Goal: Task Accomplishment & Management: Use online tool/utility

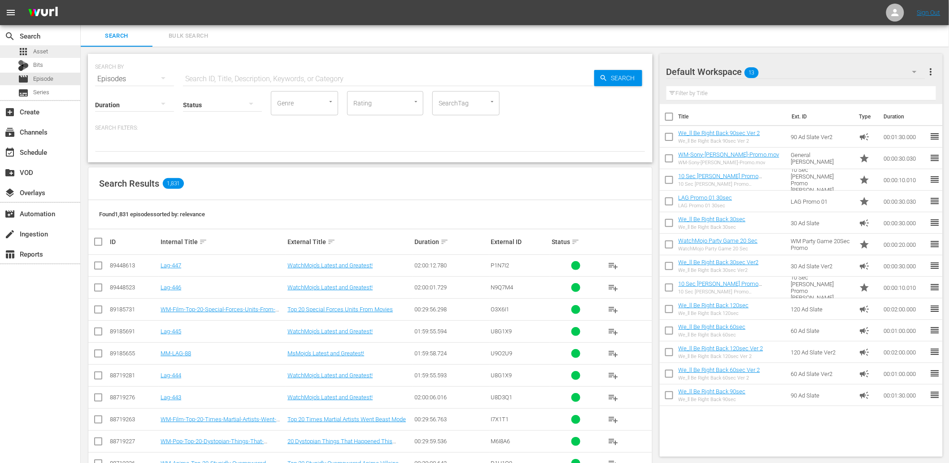
click at [41, 51] on span "Asset" at bounding box center [40, 51] width 15 height 9
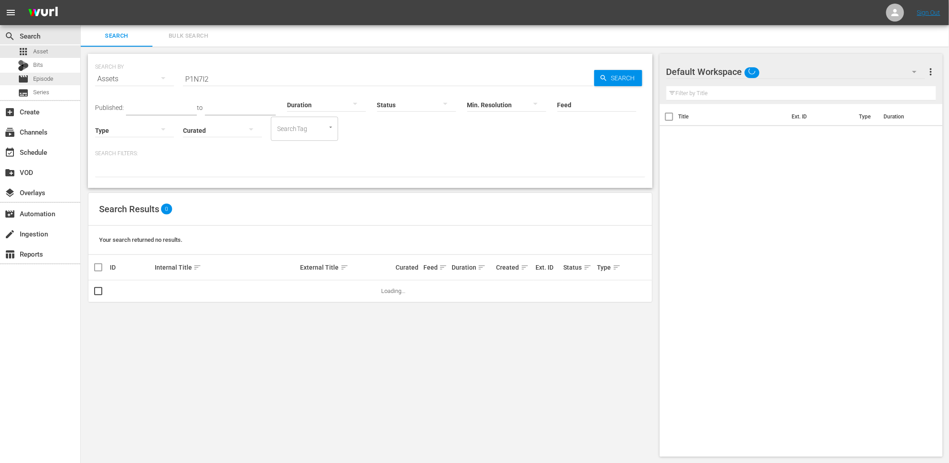
click at [44, 79] on span "Episode" at bounding box center [43, 78] width 20 height 9
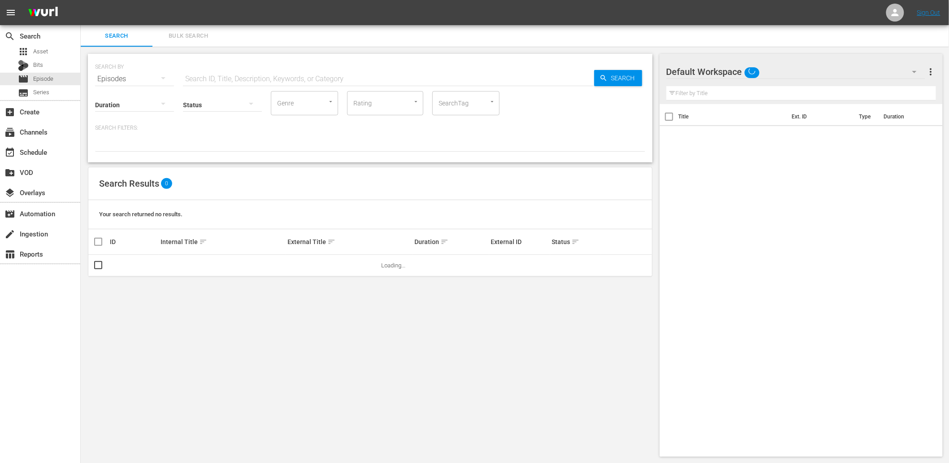
click at [223, 74] on input "text" at bounding box center [388, 79] width 411 height 22
paste input "K9B3K7"
type input "K9B3K7"
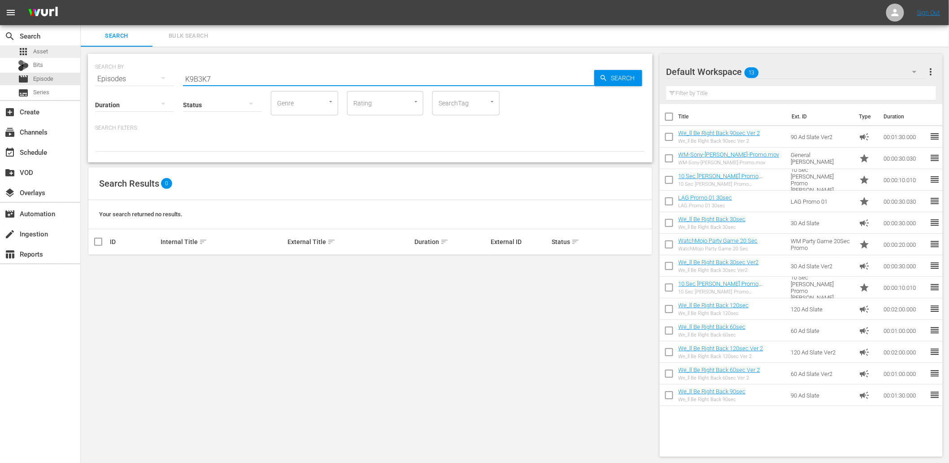
click at [55, 48] on div "apps Asset" at bounding box center [40, 51] width 80 height 13
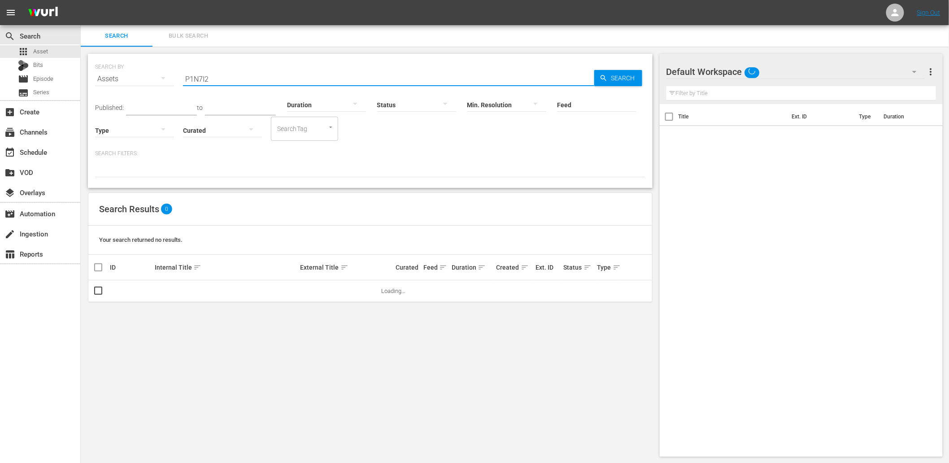
drag, startPoint x: 196, startPoint y: 81, endPoint x: 102, endPoint y: 86, distance: 93.9
click at [104, 86] on div "SEARCH BY Search By Assets Search ID, Title, Description, Keywords, or Category…" at bounding box center [370, 73] width 550 height 32
paste input "K9B3K7"
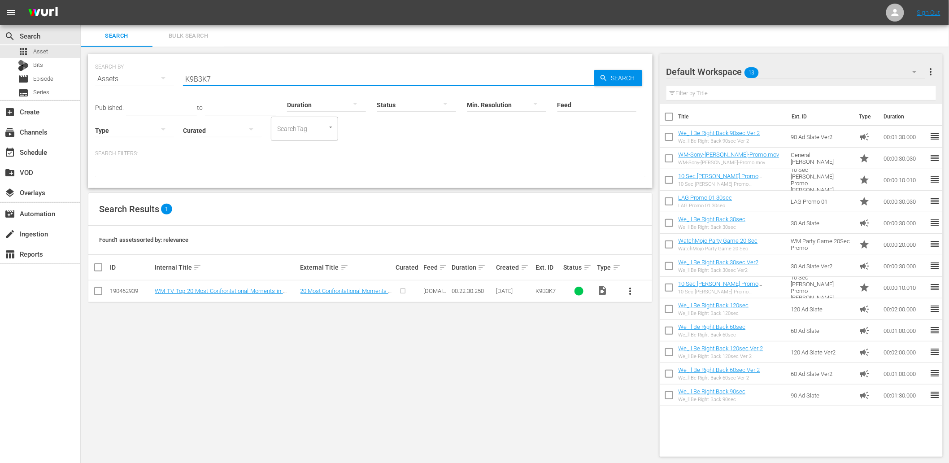
type input "K9B3K7"
click at [624, 293] on button "more_vert" at bounding box center [631, 291] width 22 height 22
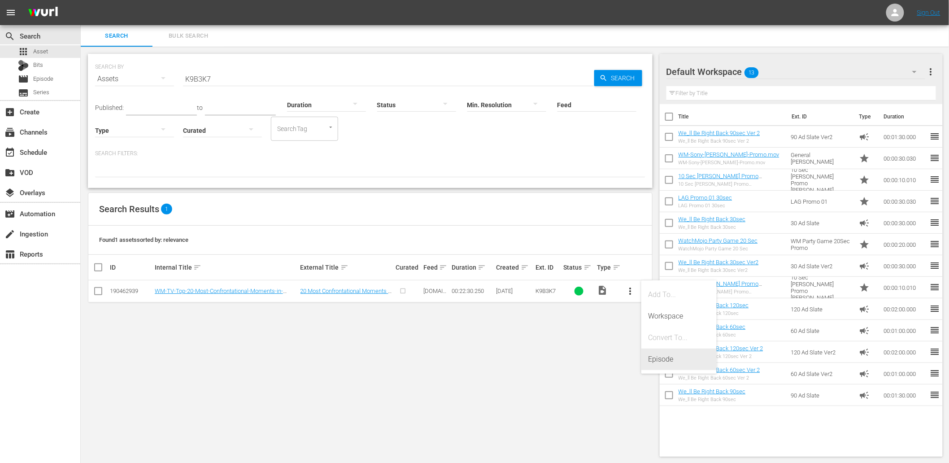
click at [662, 359] on div "Episode" at bounding box center [679, 360] width 61 height 22
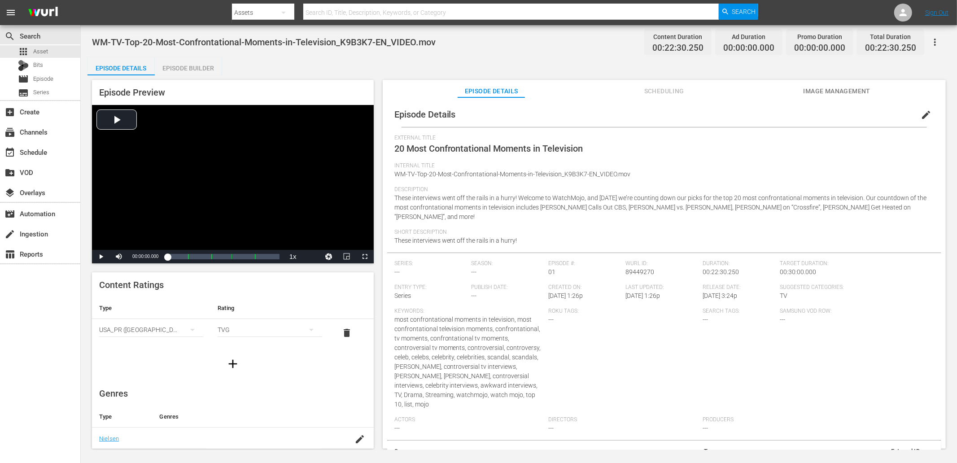
click at [928, 117] on button "edit" at bounding box center [926, 115] width 22 height 22
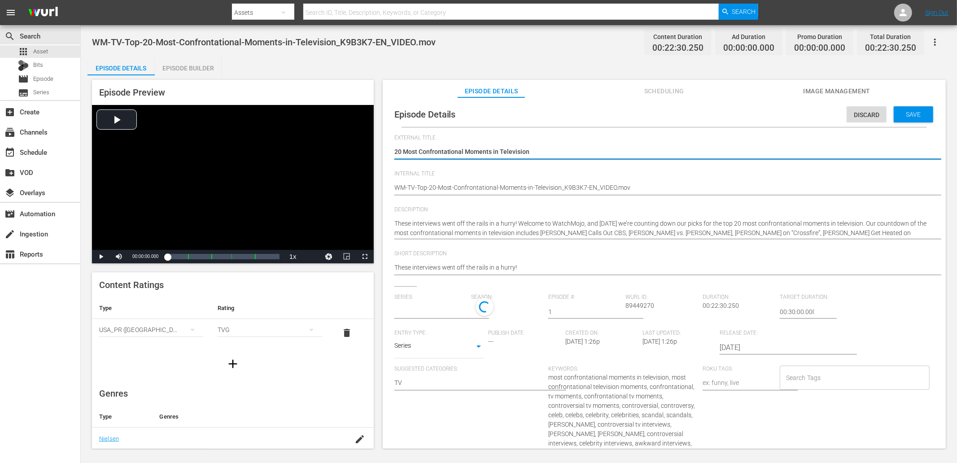
type input "No Series"
click at [634, 181] on div "WM-TV-Top-20-Most-Confrontational-Moments-in-Television_K9B3K7-EN_VIDEO.mov WM-…" at bounding box center [661, 189] width 535 height 22
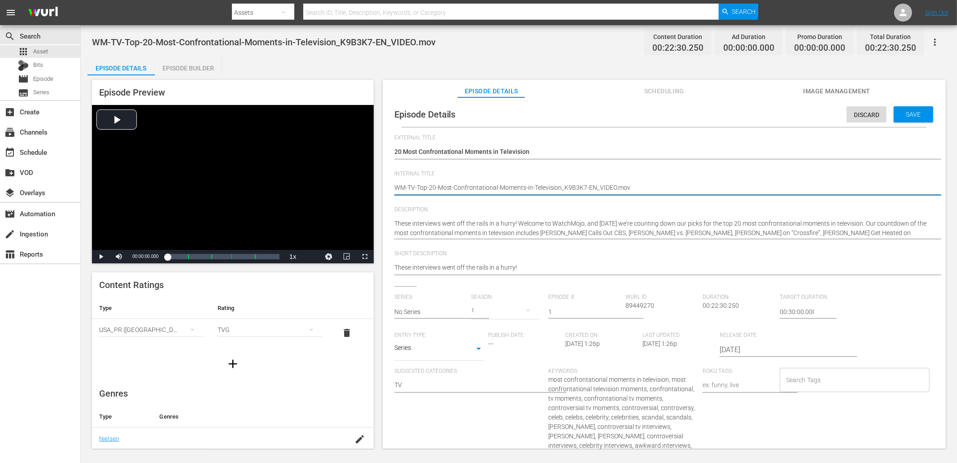
type textarea "WM-TV-Top-20-Most-Confrontational-Moments-in-Television_K9B3K7"
type textarea "WM-TV-Top-20-Most-Confrontational-Moments-in-Television_K9B3K"
type textarea "WM-TV-Top-20-Most-Confrontational-Moments-in-Television_K9B3K7"
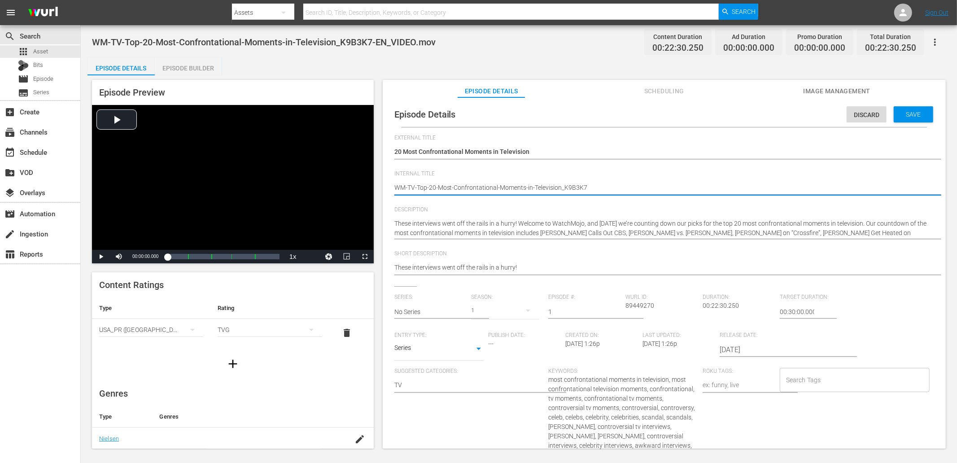
type textarea "WM-TV-Top-20-Most-Confrontational-Moments-in-Television_K9B3K7"
click at [236, 46] on span "WM-TV-Top-20-Most-Confrontational-Moments-in-Television_K9B3K7-EN_VIDEO.mov" at bounding box center [264, 42] width 344 height 11
copy span "Confrontational"
click at [823, 380] on input "Search Tags" at bounding box center [848, 380] width 128 height 16
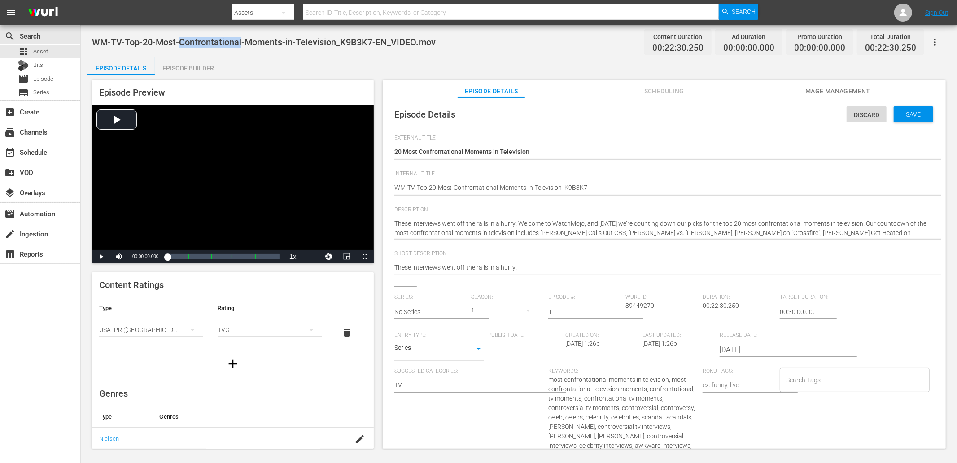
paste input "Confrontational"
type input "Confrontational"
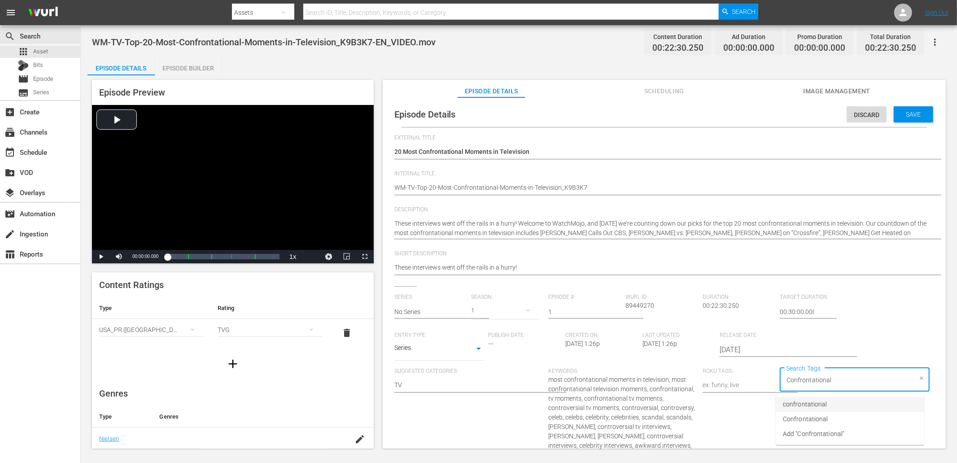
click at [819, 404] on span "confrontational" at bounding box center [805, 404] width 44 height 9
click at [311, 38] on span "WM-TV-Top-20-Most-Confrontational-Moments-in-Television_K9B3K7-EN_VIDEO.mov" at bounding box center [264, 42] width 344 height 11
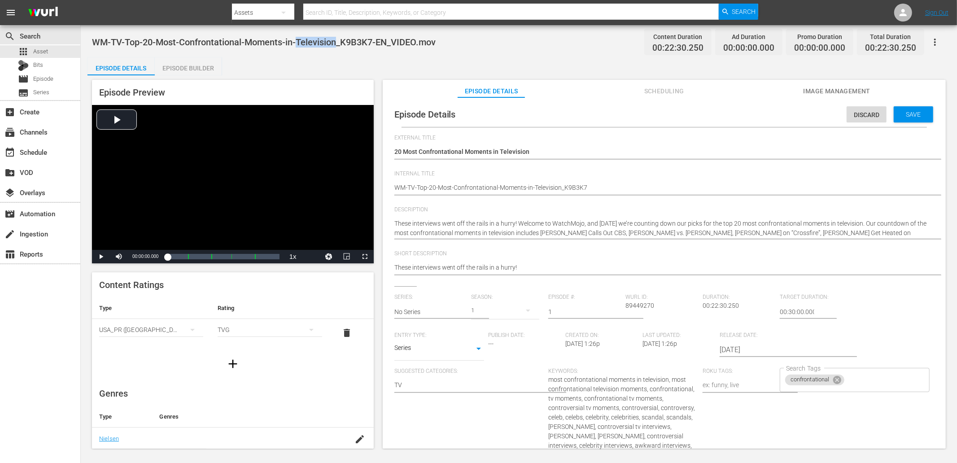
copy span "Television"
click at [857, 382] on input "Search Tags" at bounding box center [879, 380] width 66 height 16
paste input "Television"
type input "Television"
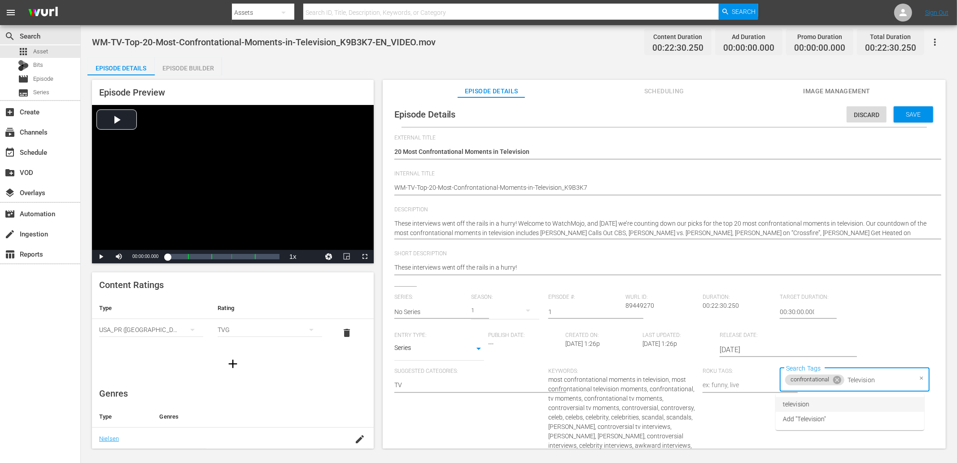
click at [817, 402] on li "television" at bounding box center [850, 404] width 149 height 15
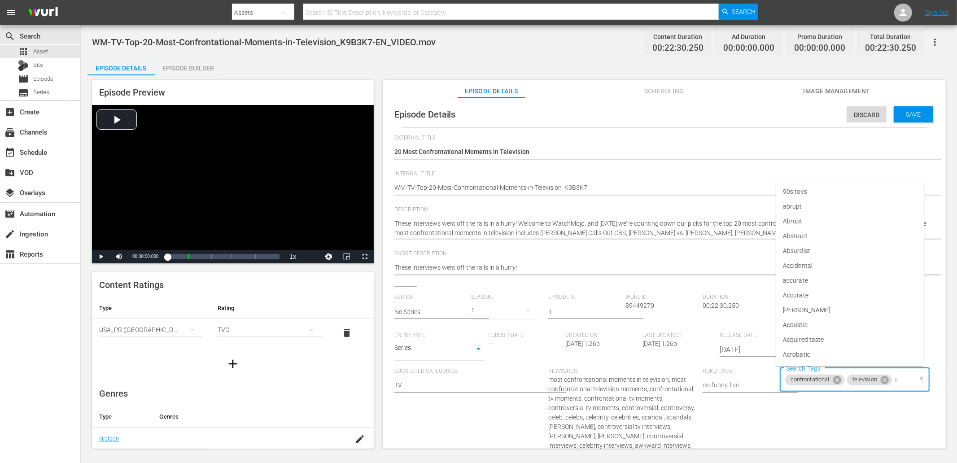
type input "tv"
click at [799, 282] on li "tv" at bounding box center [850, 281] width 149 height 15
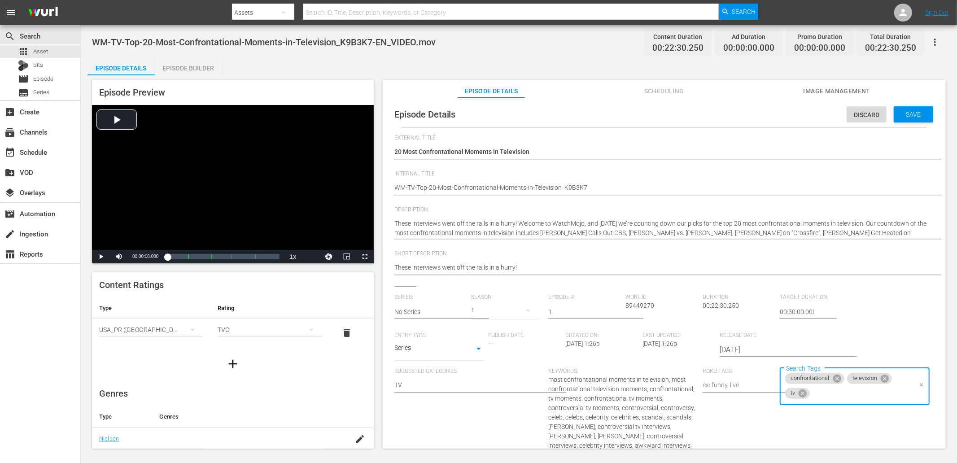
click at [256, 41] on span "WM-TV-Top-20-Most-Confrontational-Moments-in-Television_K9B3K7-EN_VIDEO.mov" at bounding box center [264, 42] width 344 height 11
copy span "Moments"
click at [904, 380] on div "confrontational television +1 Search Tags" at bounding box center [855, 380] width 150 height 24
paste input "Moments"
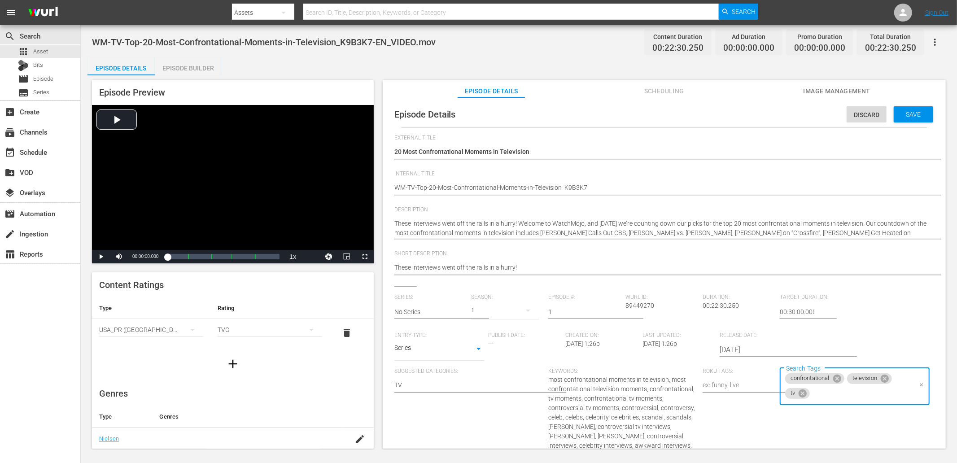
type input "Moments"
click at [799, 310] on span "moments" at bounding box center [796, 310] width 27 height 9
paste input "Moments"
type input "Moments"
click at [794, 336] on span "tv moments" at bounding box center [800, 340] width 34 height 9
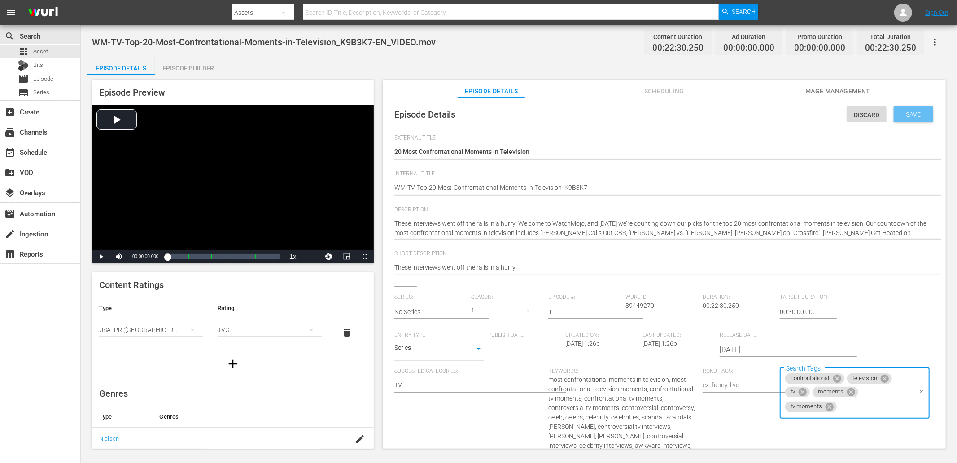
click at [907, 111] on span "Save" at bounding box center [913, 114] width 29 height 7
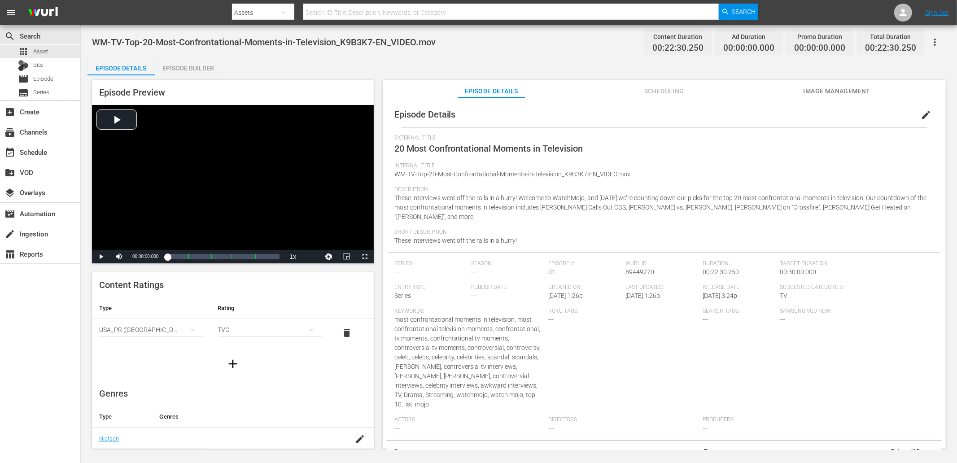
click at [815, 86] on span "Image Management" at bounding box center [836, 91] width 67 height 11
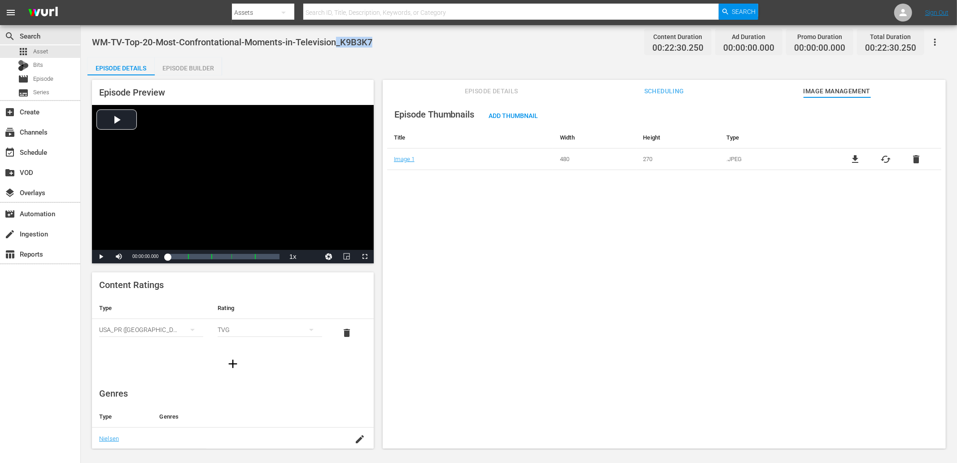
drag, startPoint x: 339, startPoint y: 41, endPoint x: 372, endPoint y: 41, distance: 33.7
click at [372, 41] on span "WM-TV-Top-20-Most-Confrontational-Moments-in-Television_K9B3K7" at bounding box center [232, 42] width 280 height 11
copy span "_K9B3K7"
click at [529, 117] on span "Add Thumbnail" at bounding box center [514, 115] width 64 height 7
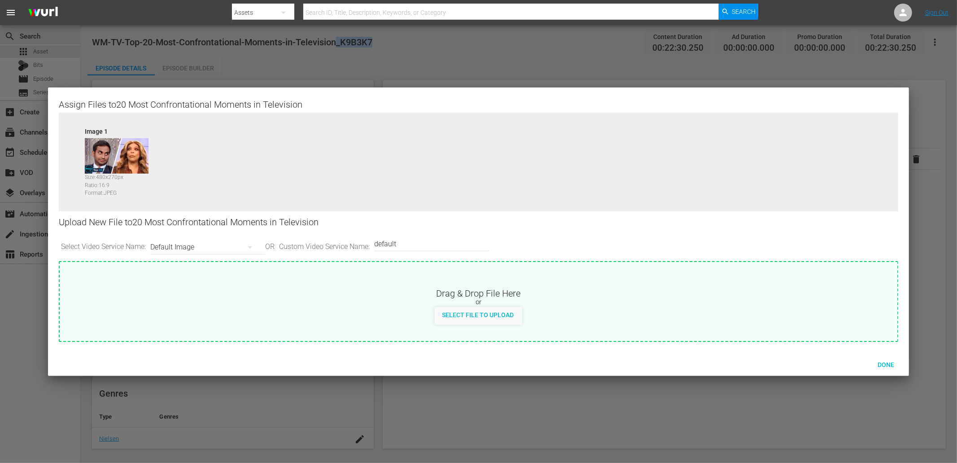
click at [178, 249] on div "Default Image" at bounding box center [205, 247] width 110 height 25
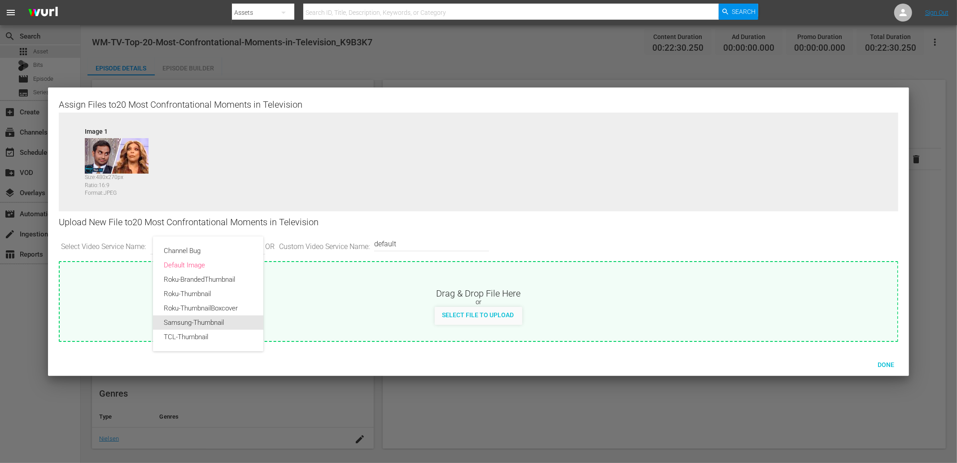
click at [182, 324] on div "Samsung-Thumbnail" at bounding box center [208, 322] width 89 height 14
type input "Samsung-Thumbnail"
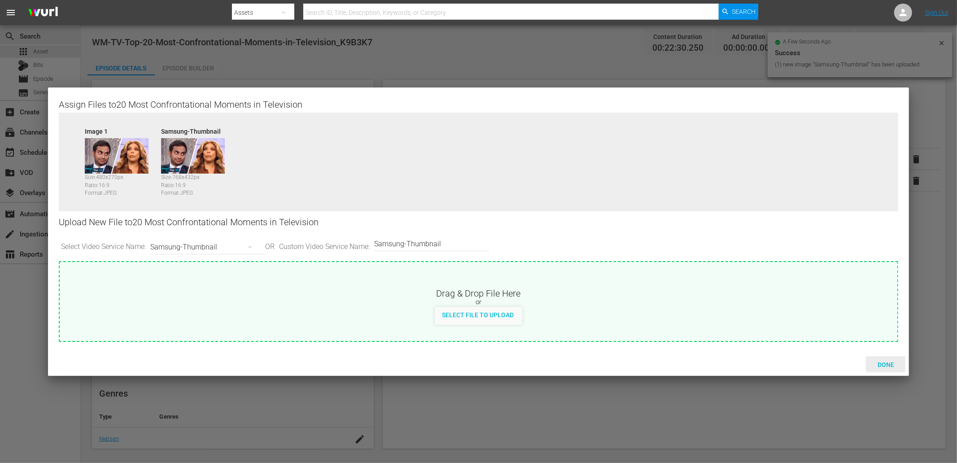
click at [885, 362] on span "Done" at bounding box center [885, 364] width 31 height 7
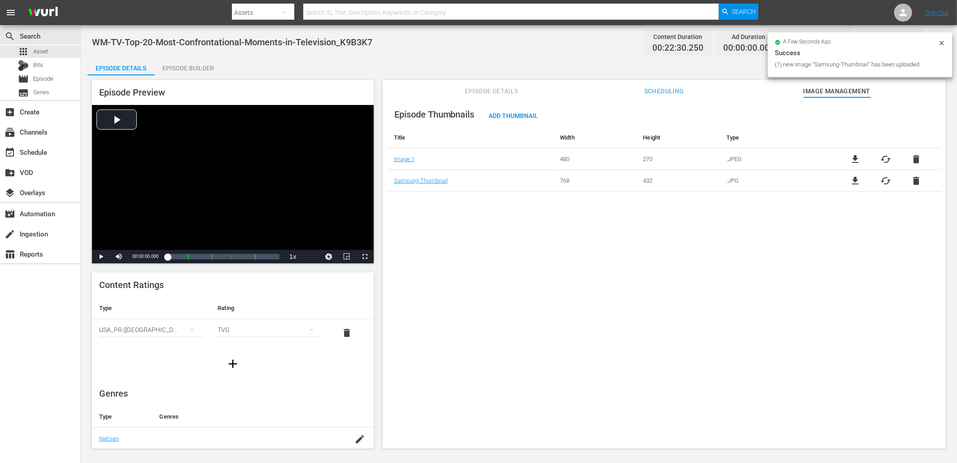
click at [607, 262] on div "Episode Thumbnails Add Thumbnail Title Width Height Type Image 1 480 270 .JPEG …" at bounding box center [664, 277] width 563 height 360
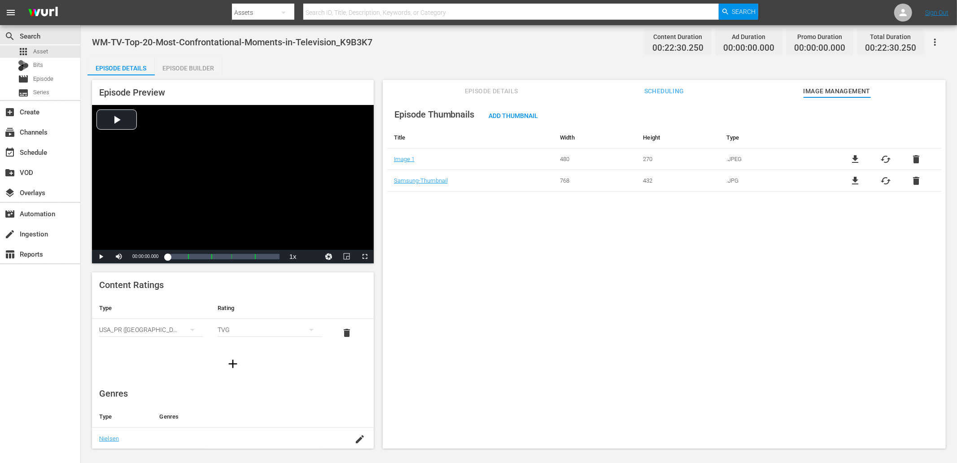
click at [169, 64] on div "Episode Builder" at bounding box center [188, 68] width 67 height 22
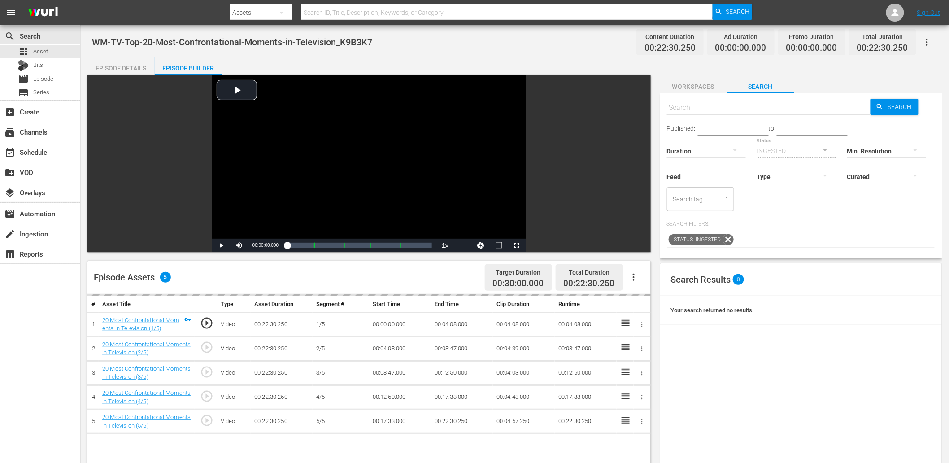
click at [703, 70] on div "Episode Details Episode Builder Episode Preview Video Player is loading. Play V…" at bounding box center [514, 373] width 855 height 633
click at [690, 86] on span "Workspaces" at bounding box center [693, 86] width 67 height 11
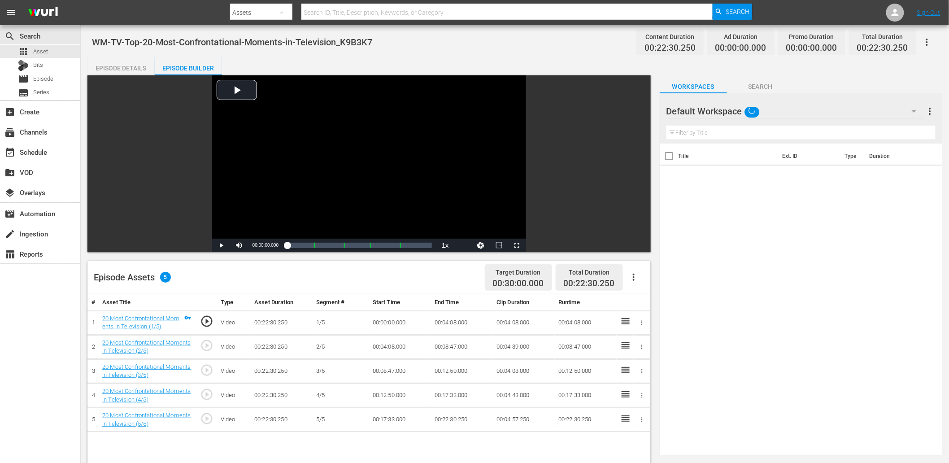
click at [724, 135] on input "text" at bounding box center [801, 133] width 269 height 14
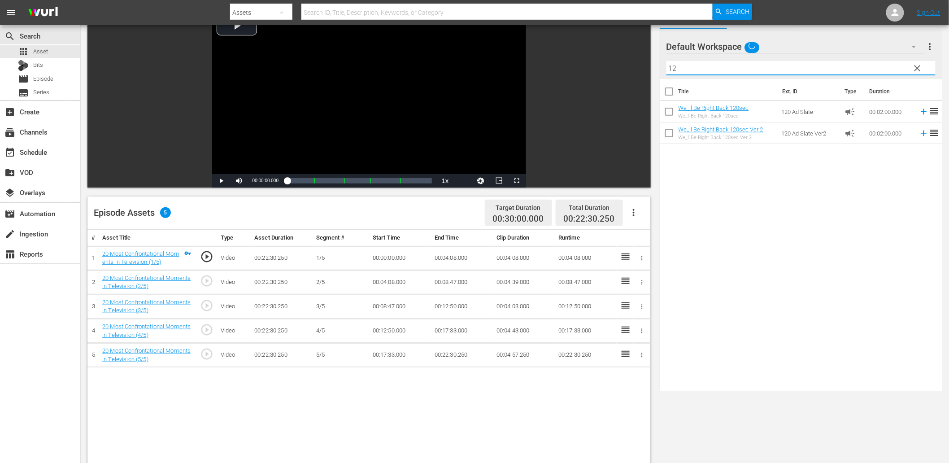
scroll to position [66, 0]
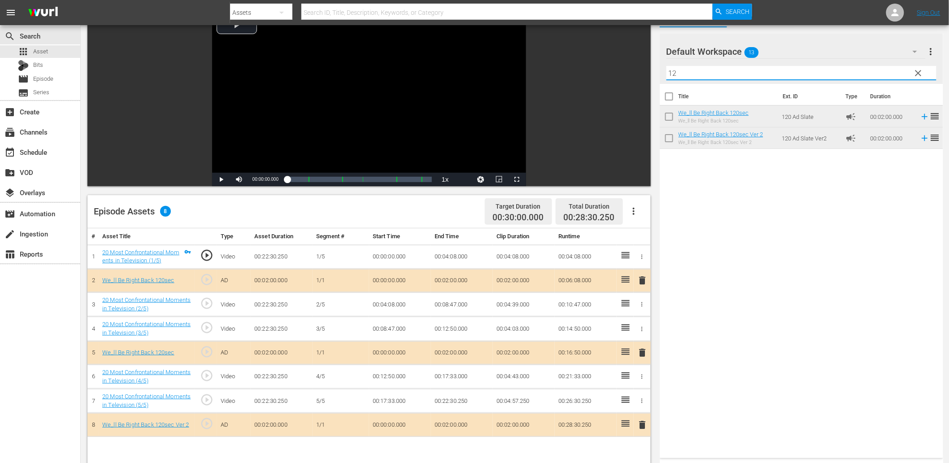
drag, startPoint x: 635, startPoint y: 74, endPoint x: 608, endPoint y: 73, distance: 27.4
click at [608, 73] on div "Video Player is loading. Play Video Play Mute Current Time 00:00:00.000 / Durat…" at bounding box center [514, 316] width 855 height 615
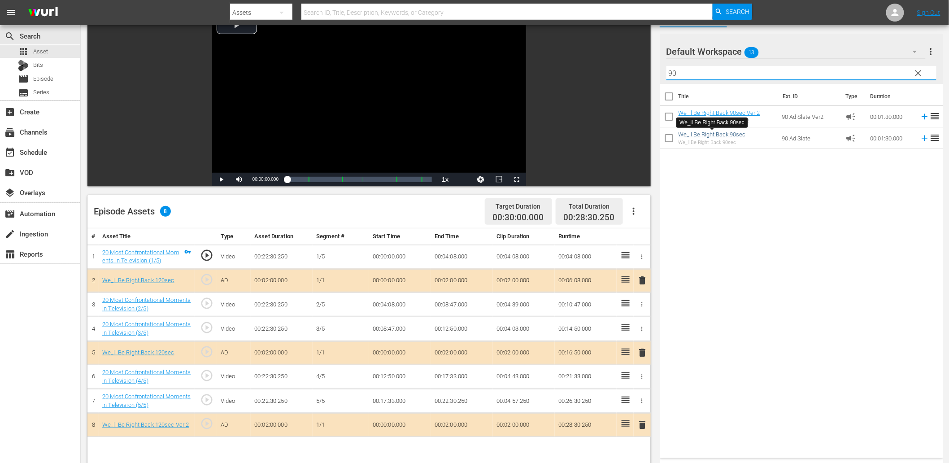
type input "90"
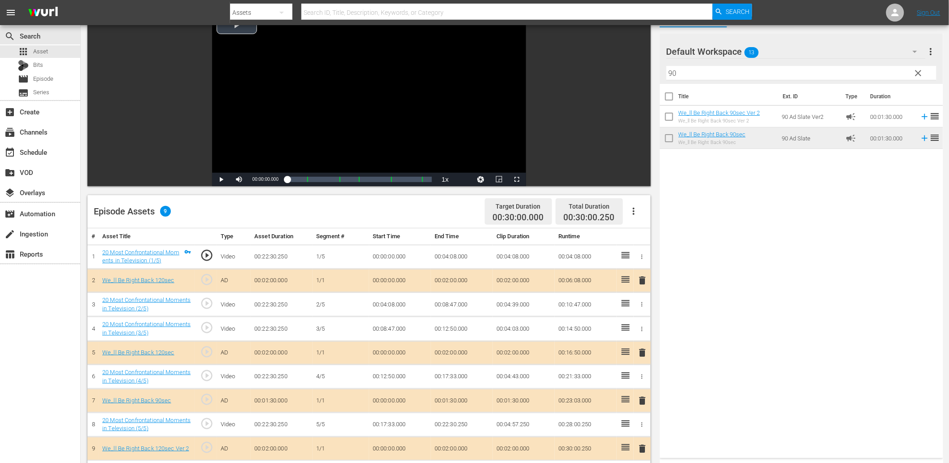
click at [284, 100] on div "Video Player" at bounding box center [369, 90] width 314 height 163
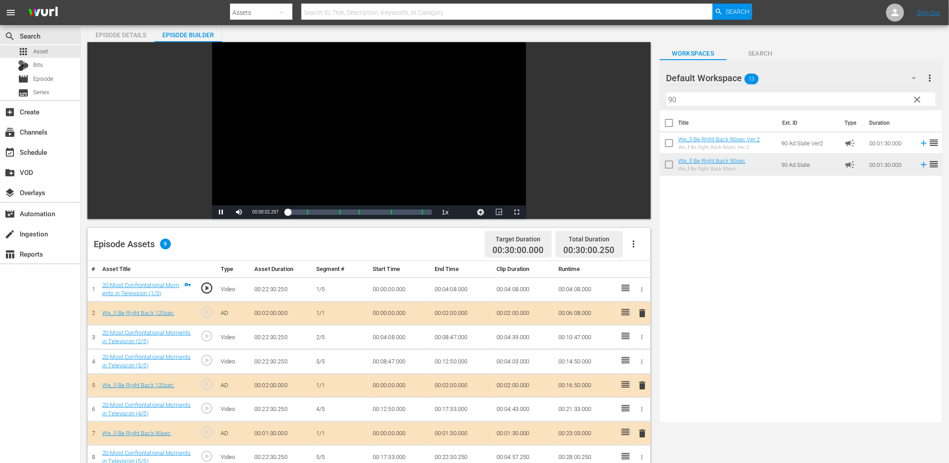
scroll to position [0, 0]
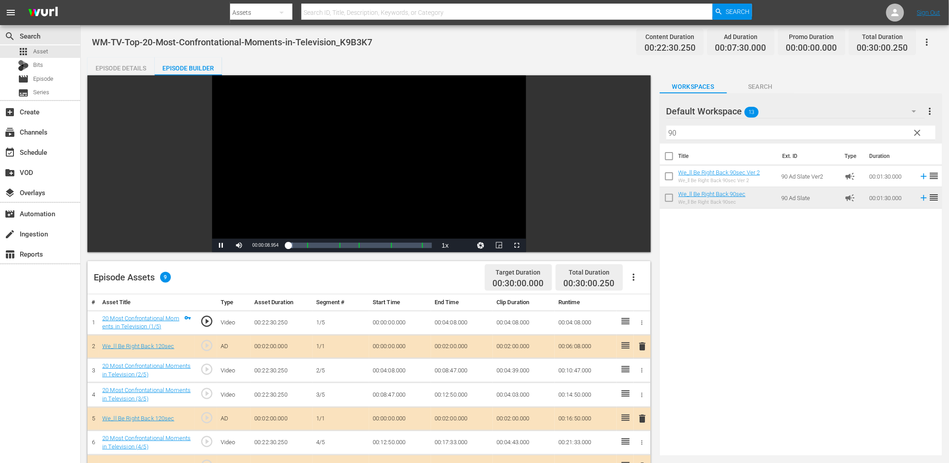
click at [364, 136] on div "Video Player" at bounding box center [369, 156] width 314 height 163
click at [438, 165] on div "Video Player" at bounding box center [369, 156] width 314 height 163
click at [201, 370] on span "play_circle_outline" at bounding box center [206, 369] width 13 height 13
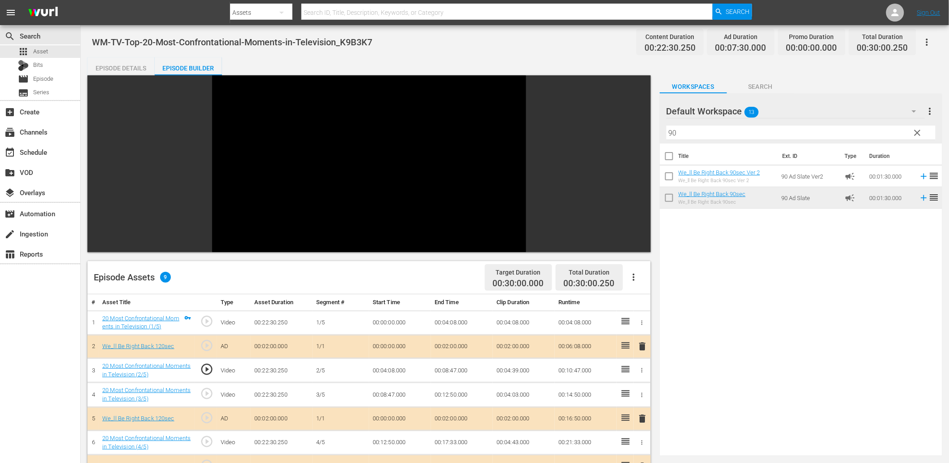
click at [197, 370] on td "play_circle_outline" at bounding box center [206, 370] width 22 height 24
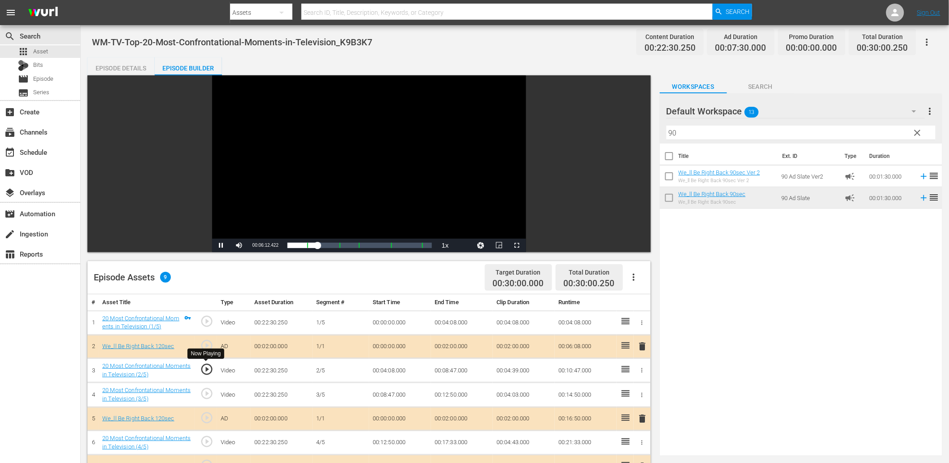
click at [207, 369] on span "play_circle_outline" at bounding box center [206, 369] width 13 height 13
click at [276, 221] on div "Video Player" at bounding box center [369, 156] width 314 height 163
click at [201, 364] on span "play_circle_outline" at bounding box center [206, 369] width 13 height 13
click at [398, 373] on td "00:04:08.000" at bounding box center [400, 370] width 62 height 24
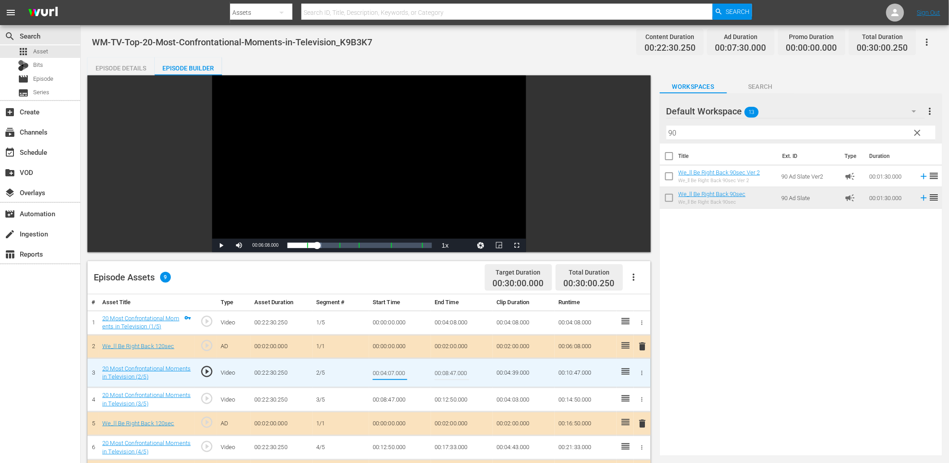
type input "00:04:07.900"
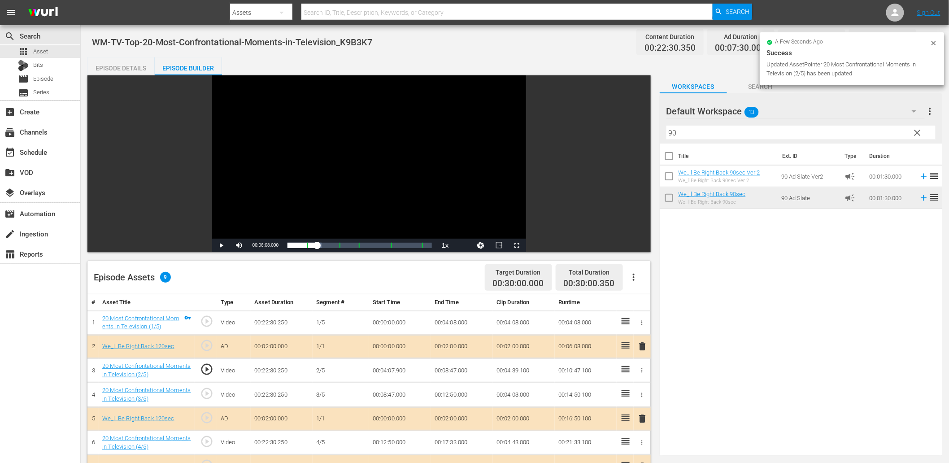
click at [387, 371] on td "00:04:07.900" at bounding box center [400, 370] width 62 height 24
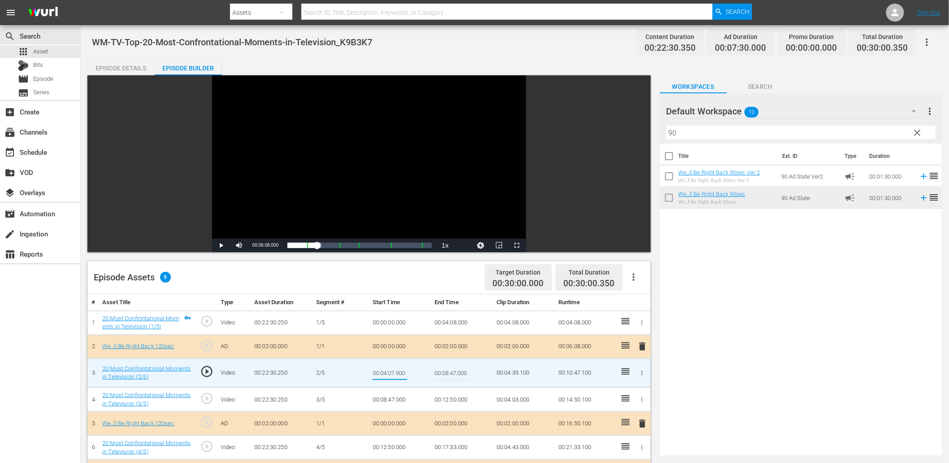
type input "00:04:07.600"
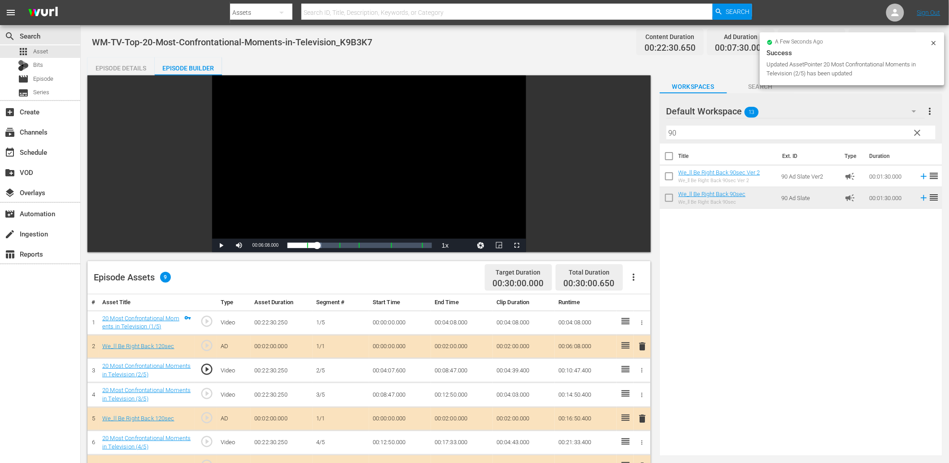
click at [203, 371] on span "play_circle_outline" at bounding box center [206, 369] width 13 height 13
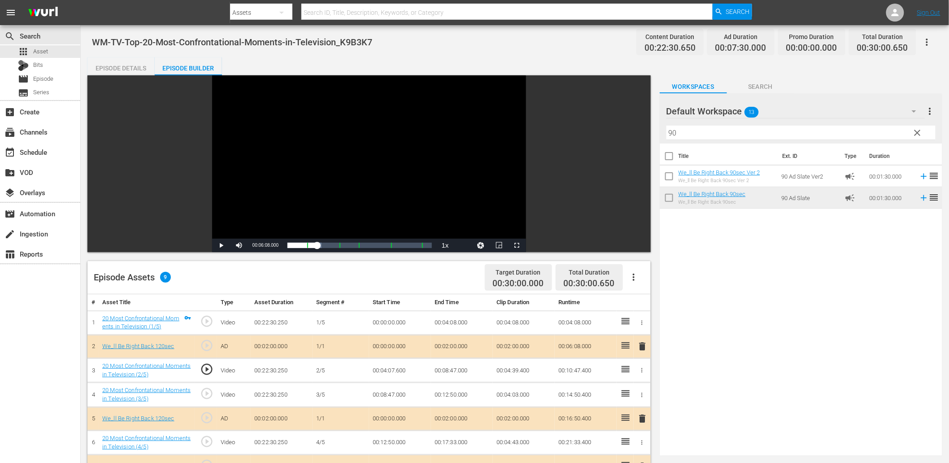
click at [328, 185] on div "Video Player" at bounding box center [369, 156] width 314 height 163
click at [384, 368] on td "00:04:07.600" at bounding box center [400, 370] width 62 height 24
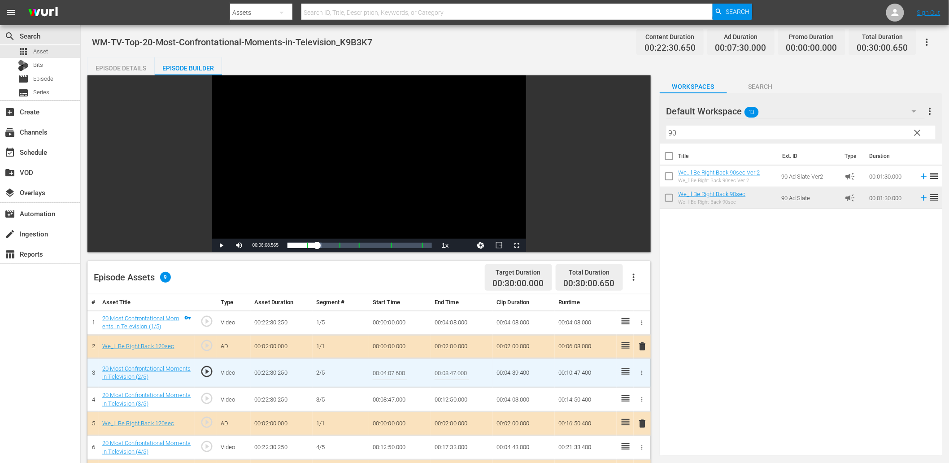
click at [384, 368] on input "00:04:07.600" at bounding box center [390, 373] width 35 height 22
click at [449, 317] on td "00:04:08.000" at bounding box center [462, 322] width 62 height 24
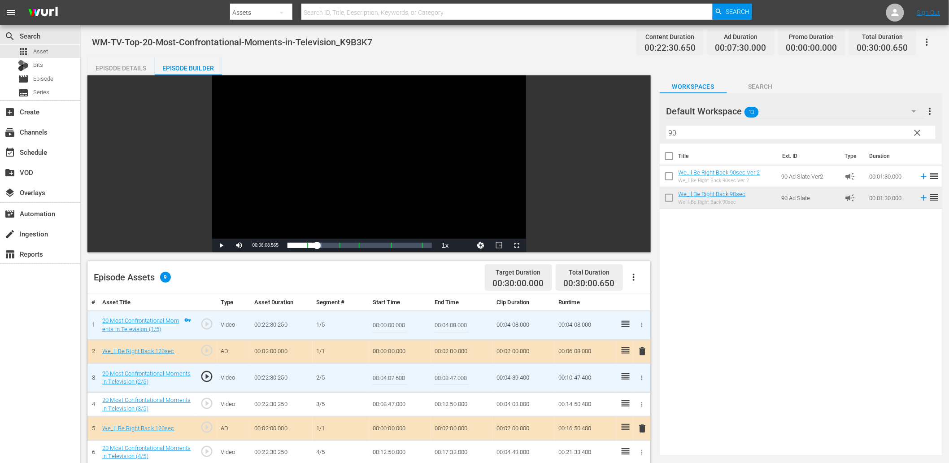
click at [449, 317] on input "00:04:08.000" at bounding box center [452, 326] width 35 height 22
paste input "7.6"
type input "00:04:07.600"
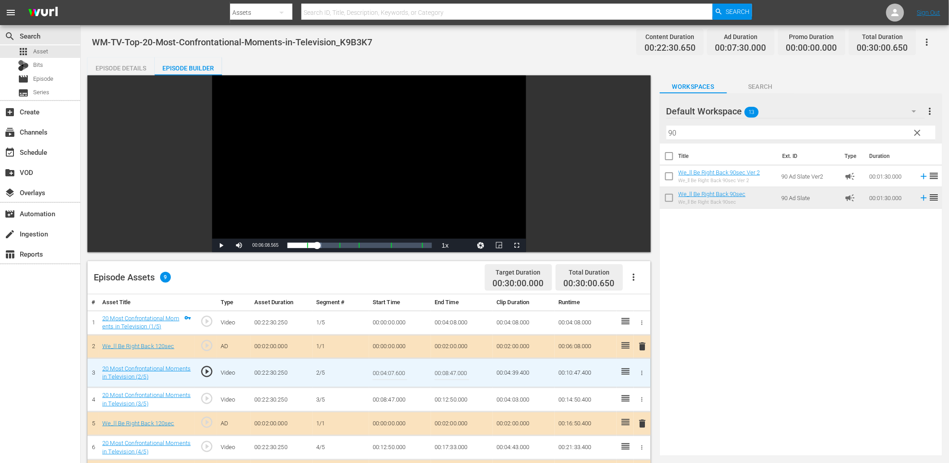
click at [393, 373] on input "00:04:07.600" at bounding box center [390, 373] width 35 height 22
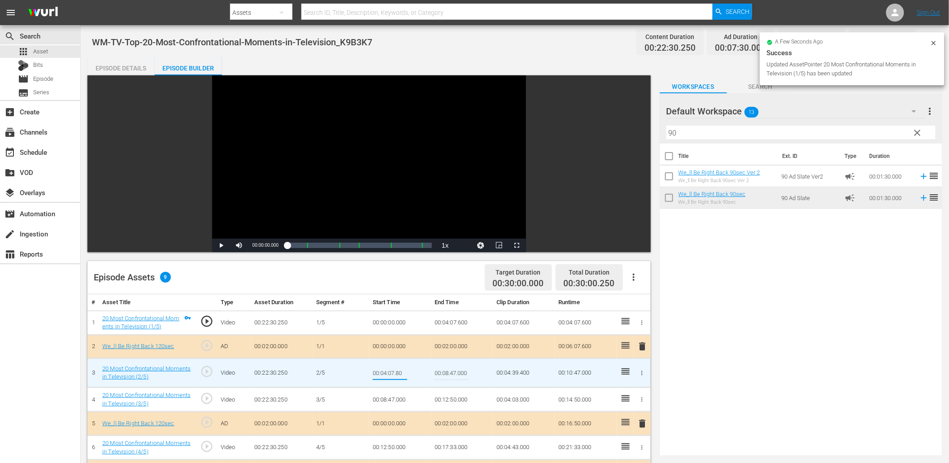
type input "00:04:07.800"
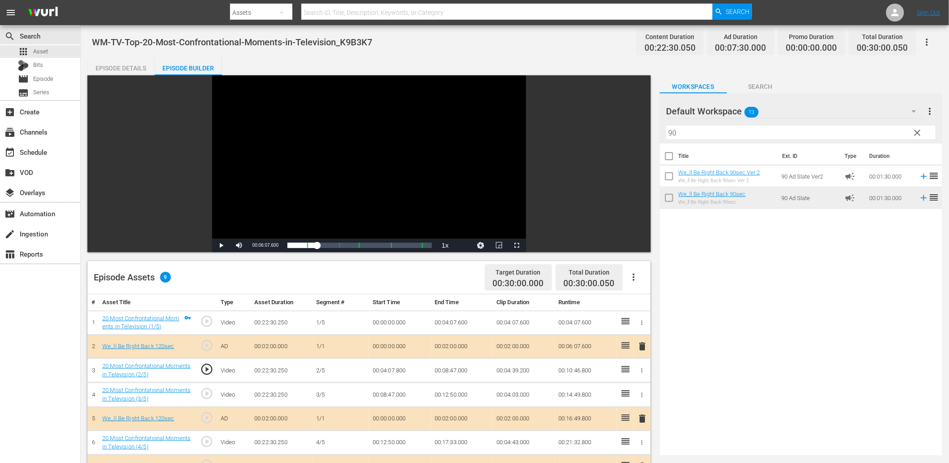
click at [363, 200] on div "Video Player" at bounding box center [369, 156] width 314 height 163
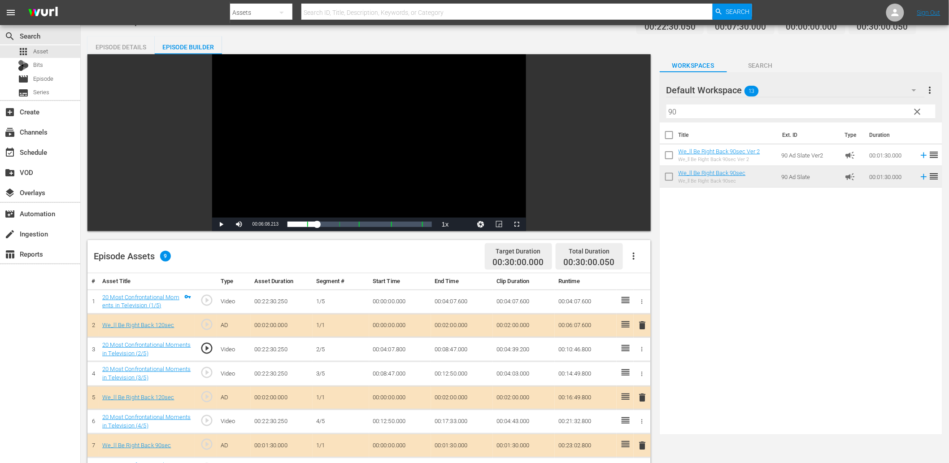
scroll to position [33, 0]
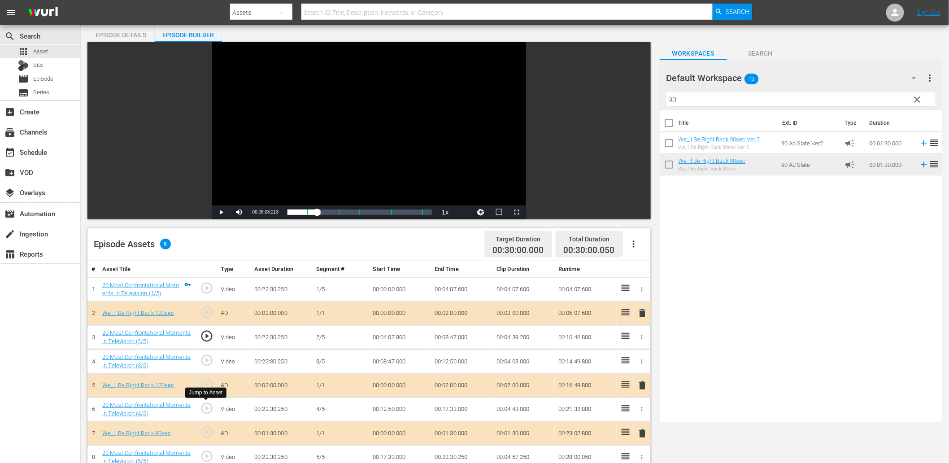
click at [208, 405] on span "play_circle_outline" at bounding box center [206, 408] width 13 height 13
click at [389, 410] on td "00:12:50.000" at bounding box center [400, 410] width 62 height 24
click at [353, 165] on div "Video Player" at bounding box center [369, 123] width 314 height 163
click at [395, 410] on td "00:12:50.000" at bounding box center [400, 410] width 62 height 24
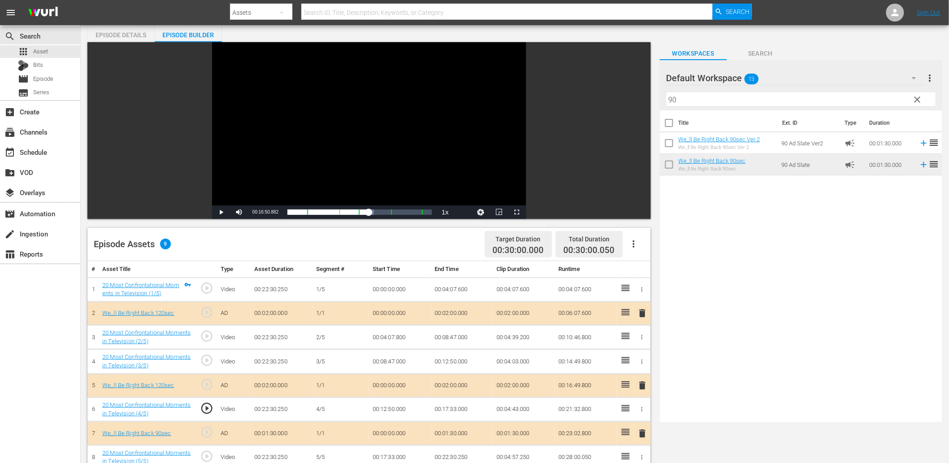
click at [395, 410] on td "00:12:50.000" at bounding box center [400, 410] width 62 height 24
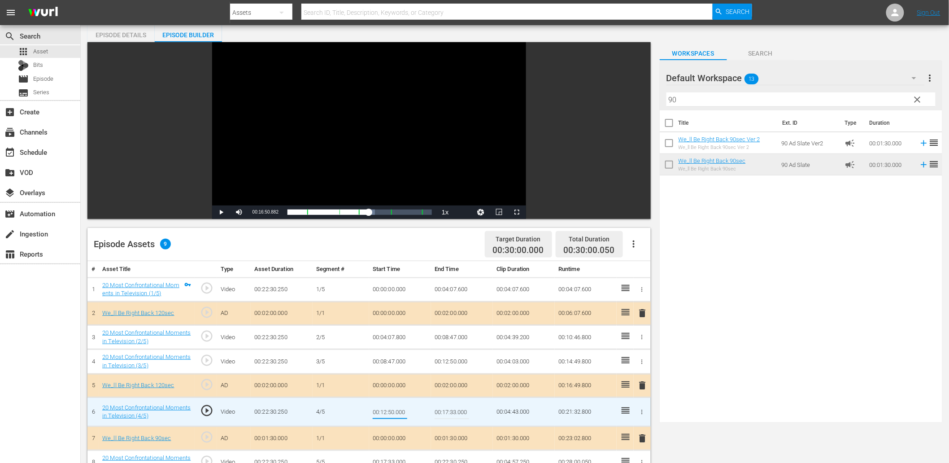
click at [395, 410] on input "00:12:50.000" at bounding box center [390, 412] width 35 height 22
type input "00:12:50.199"
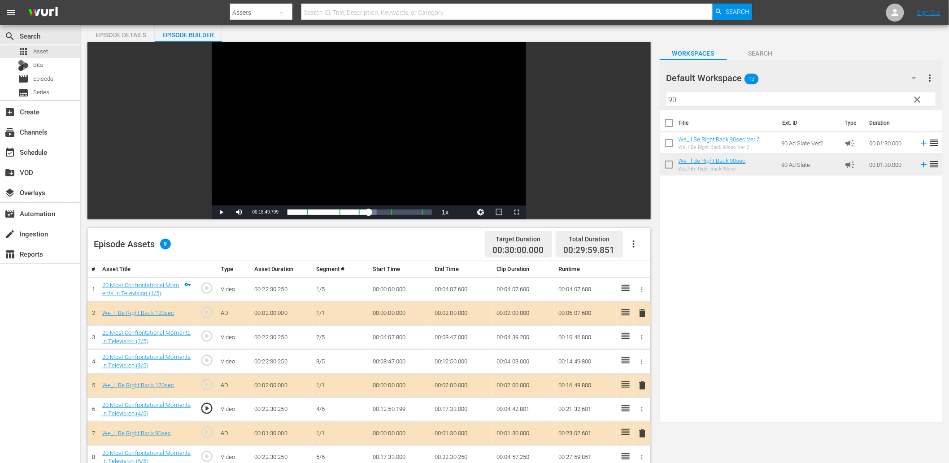
click at [289, 185] on div "Video Player" at bounding box center [369, 123] width 314 height 163
click at [293, 186] on div "Video Player" at bounding box center [369, 123] width 314 height 163
click at [402, 407] on td "00:12:50.199" at bounding box center [400, 410] width 62 height 24
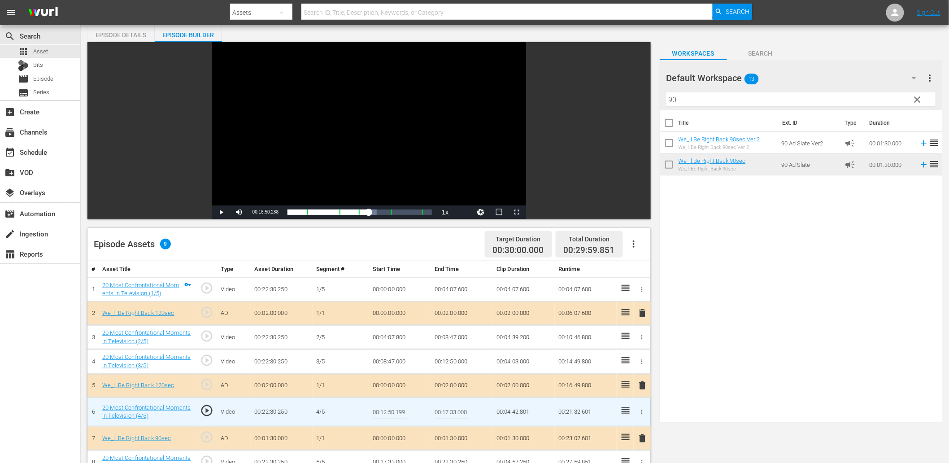
click at [402, 407] on input "00:12:50.199" at bounding box center [390, 412] width 35 height 22
type input "00:12:50.109"
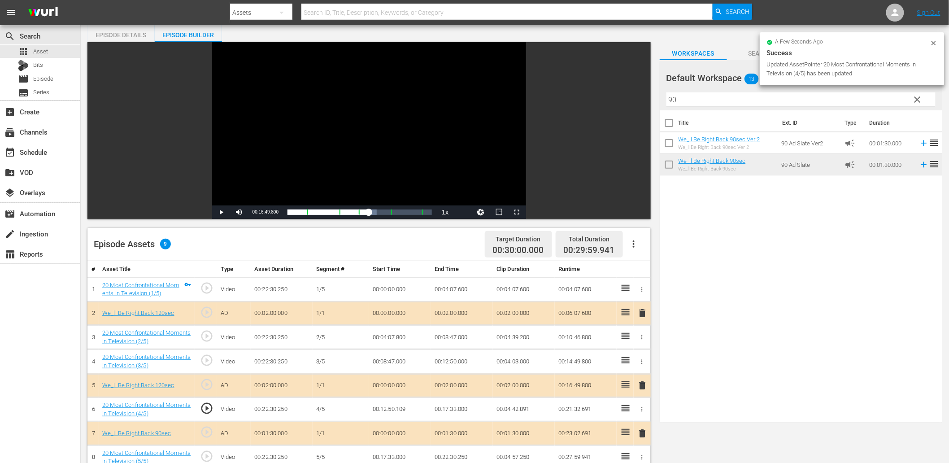
click at [254, 140] on div "Video Player" at bounding box center [369, 123] width 314 height 163
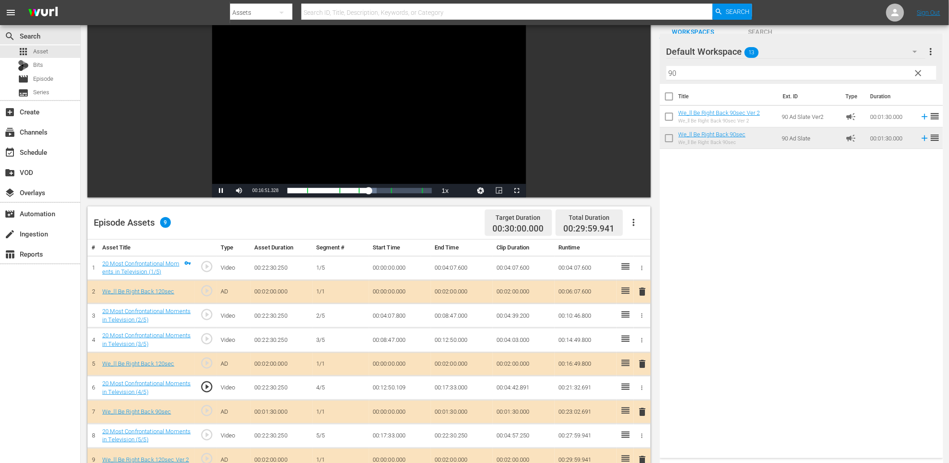
scroll to position [66, 0]
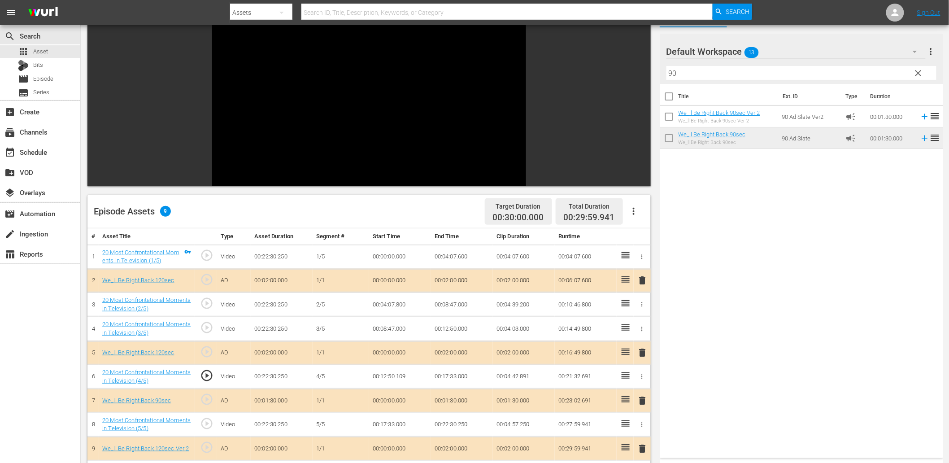
click at [203, 423] on span "play_circle_outline" at bounding box center [206, 423] width 13 height 13
click at [400, 423] on td "00:17:33.000" at bounding box center [400, 424] width 62 height 24
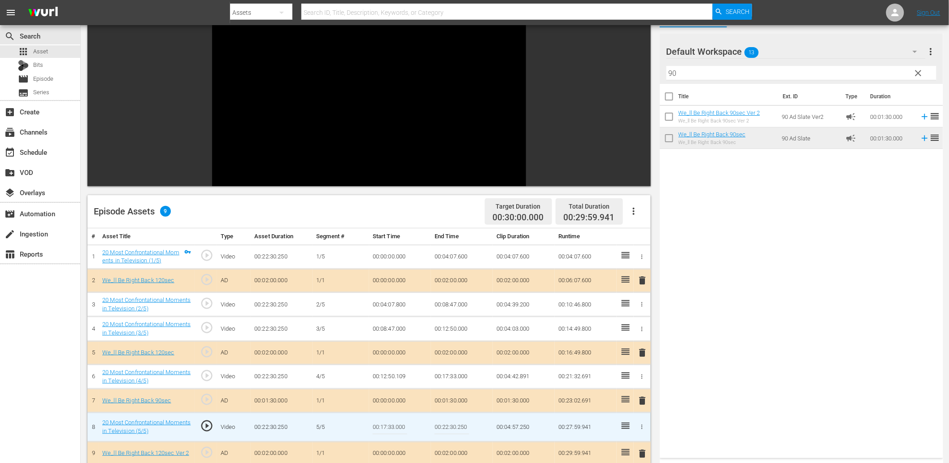
click at [400, 423] on input "00:17:33.000" at bounding box center [390, 427] width 35 height 22
click at [388, 428] on input "00:17:33.000" at bounding box center [390, 427] width 35 height 22
type input "00:17:32.500"
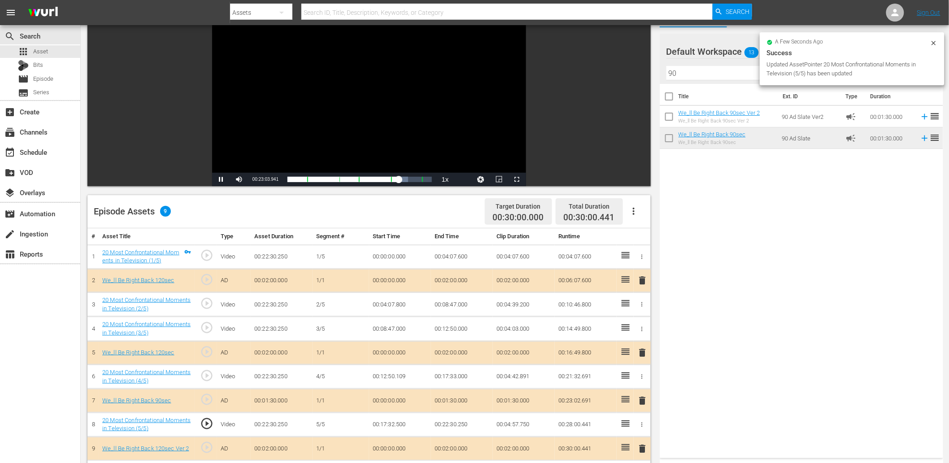
click at [271, 110] on div "Video Player" at bounding box center [369, 90] width 314 height 163
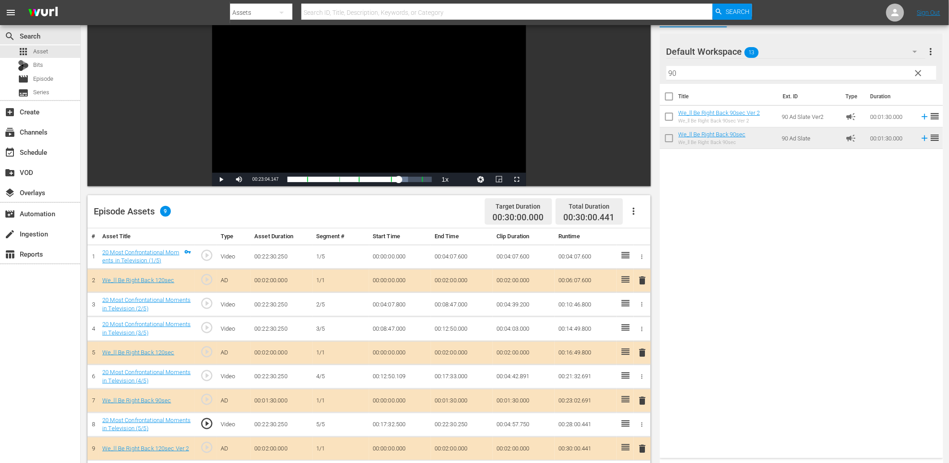
click at [208, 422] on span "play_circle_outline" at bounding box center [206, 423] width 13 height 13
click at [331, 109] on div "Video Player" at bounding box center [369, 90] width 314 height 163
click at [390, 421] on td "00:17:32.500" at bounding box center [400, 424] width 62 height 24
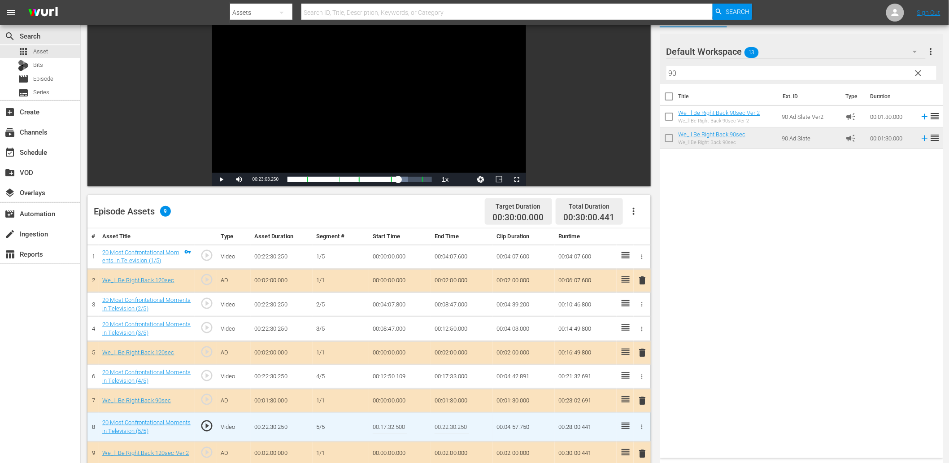
click at [390, 421] on input "00:17:32.500" at bounding box center [390, 427] width 35 height 22
click at [447, 374] on td "00:17:33.000" at bounding box center [462, 377] width 62 height 24
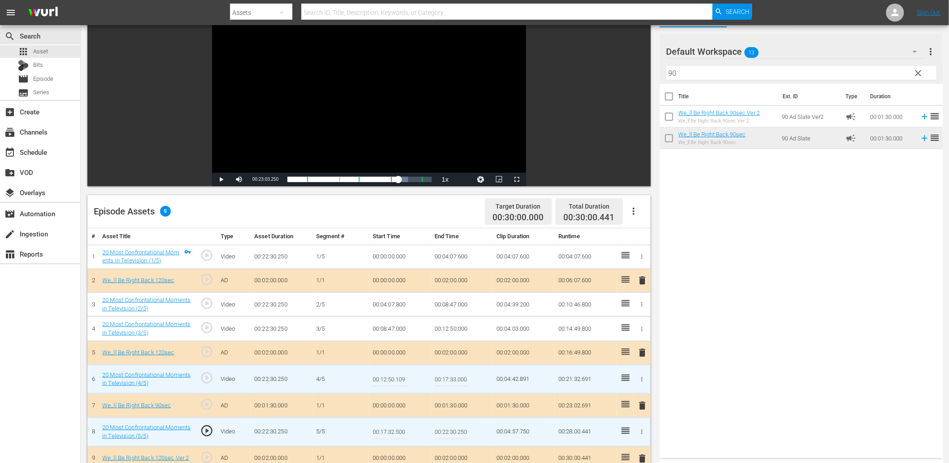
click at [447, 374] on input "00:17:33.000" at bounding box center [452, 379] width 35 height 22
paste input "2.5"
type input "00:17:32.500"
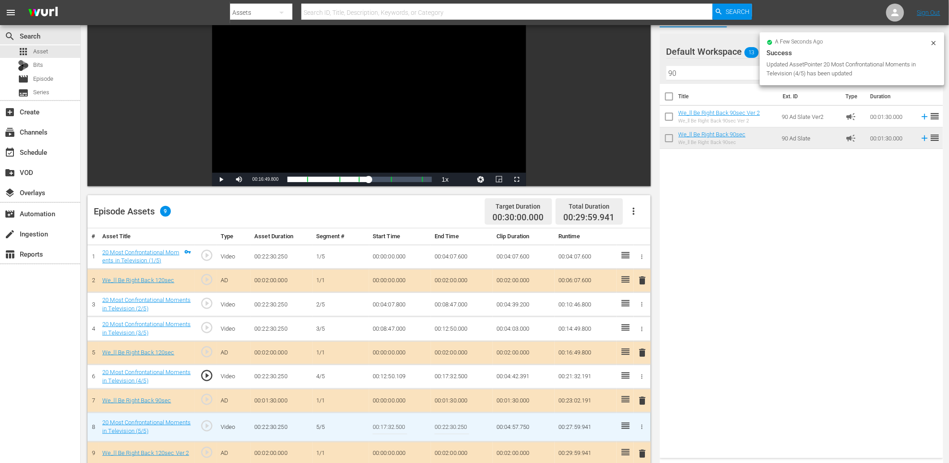
click at [402, 428] on input "00:17:32.500" at bounding box center [390, 427] width 35 height 22
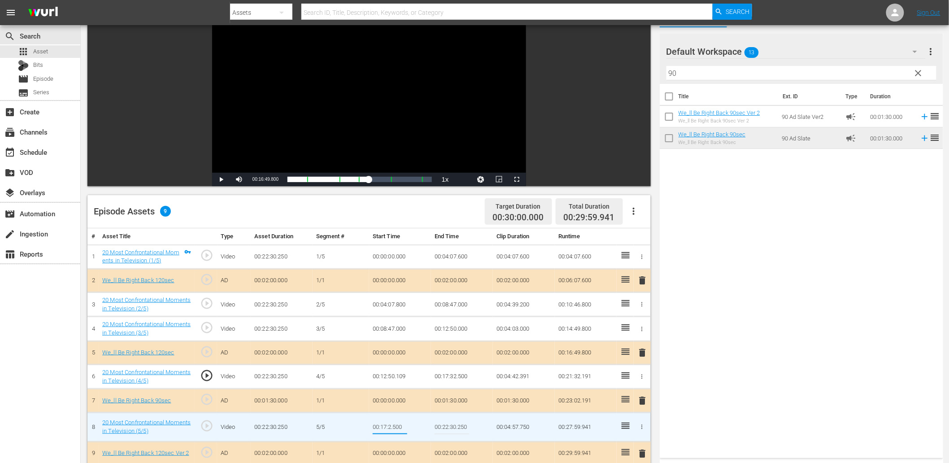
type input "00:17:27.500"
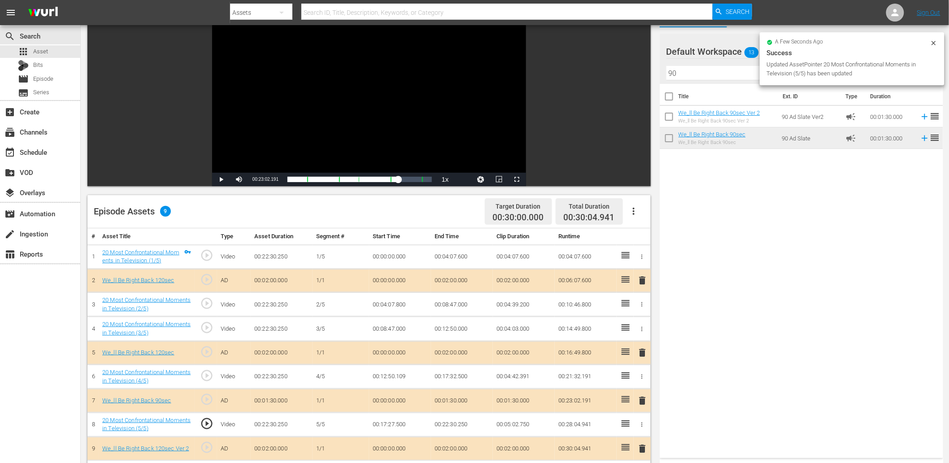
click at [366, 105] on div "Video Player" at bounding box center [369, 90] width 314 height 163
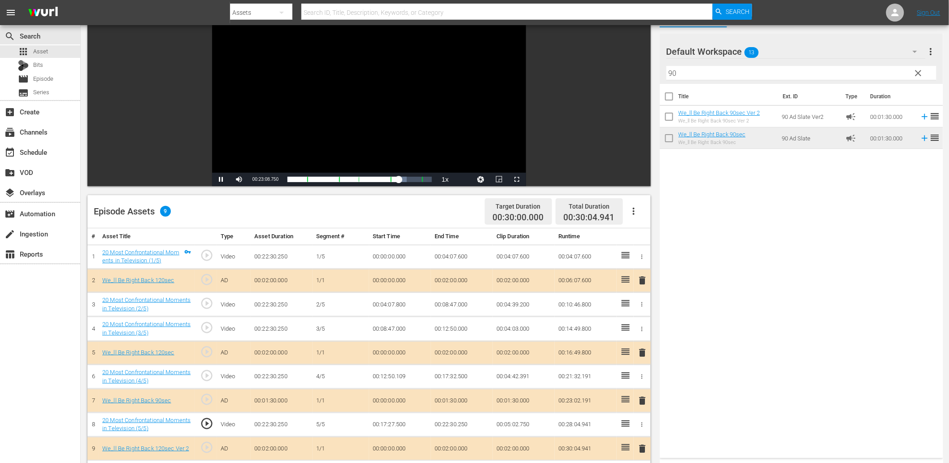
click at [393, 428] on td "00:17:27.500" at bounding box center [400, 424] width 62 height 24
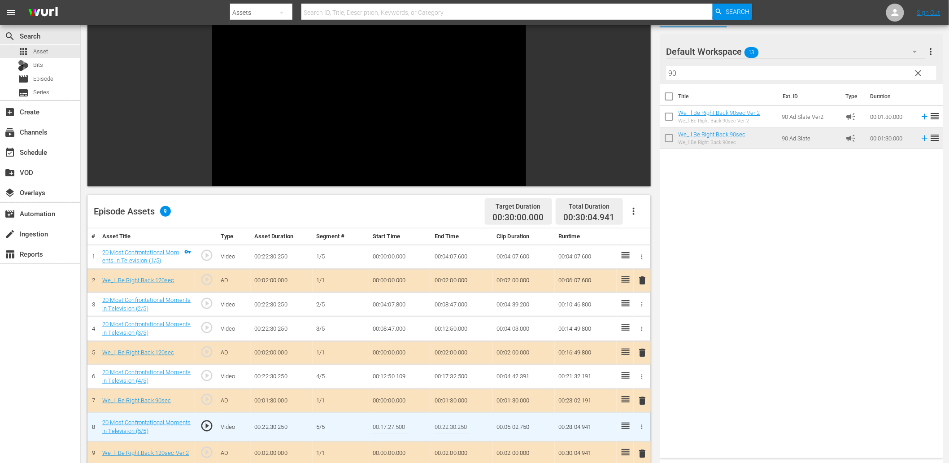
click at [393, 428] on input "00:17:27.500" at bounding box center [390, 427] width 35 height 22
paste input "32"
type input "00:17:32.800"
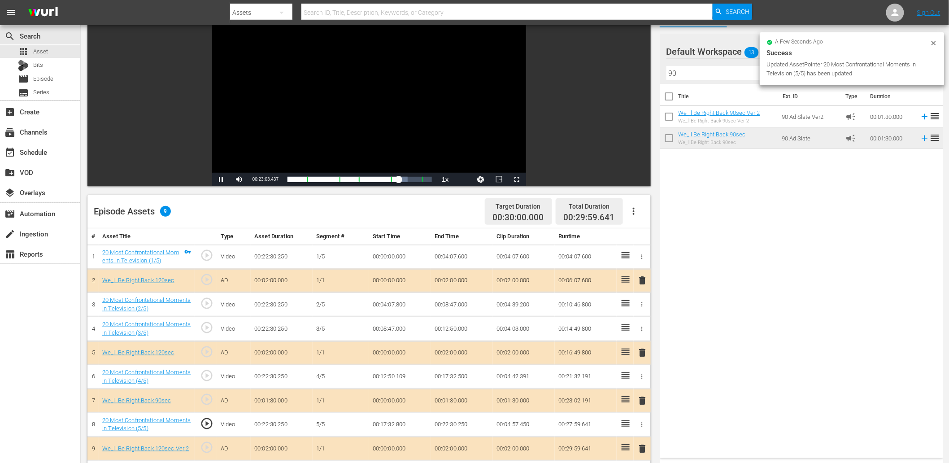
click at [354, 130] on div "Video Player" at bounding box center [369, 90] width 314 height 163
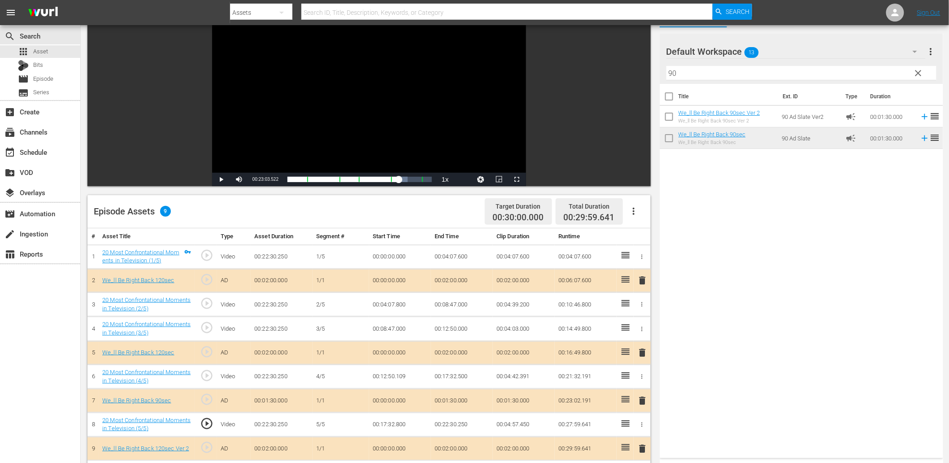
click at [204, 421] on span "play_circle_outline" at bounding box center [206, 423] width 13 height 13
click at [390, 424] on td "00:17:32.800" at bounding box center [400, 424] width 62 height 24
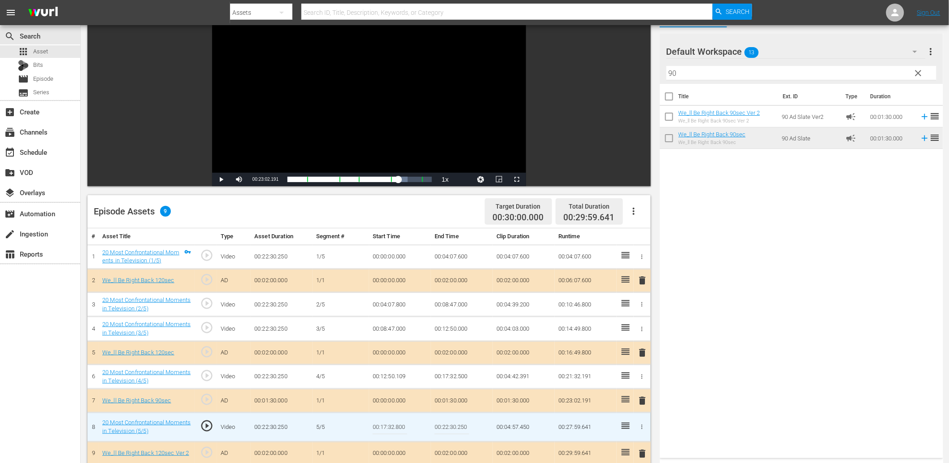
click at [390, 424] on input "00:17:32.800" at bounding box center [390, 427] width 35 height 22
type input "00:17:32.730"
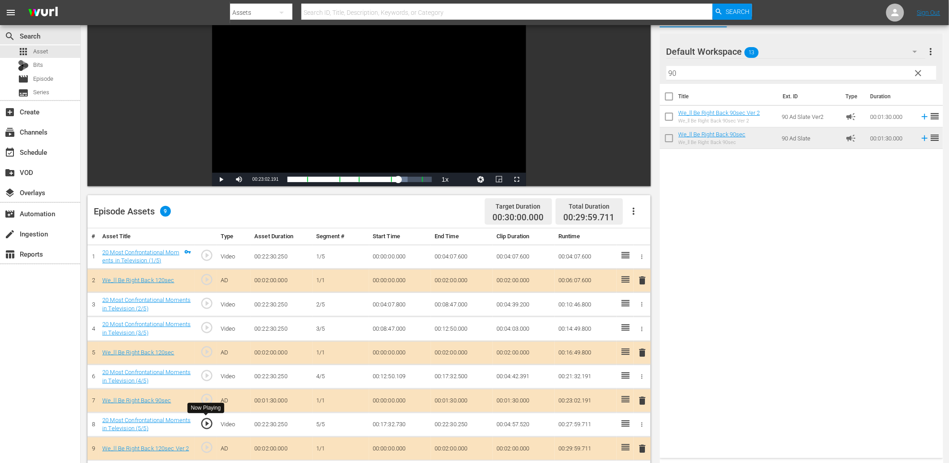
click at [207, 422] on span "play_circle_outline" at bounding box center [206, 423] width 13 height 13
click at [285, 140] on div "Video Player" at bounding box center [369, 90] width 314 height 163
click at [290, 136] on div "Video Player" at bounding box center [369, 90] width 314 height 163
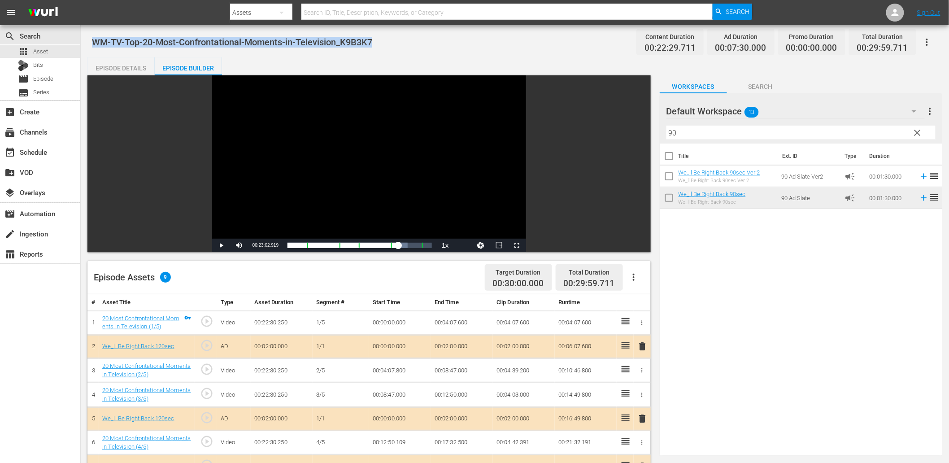
drag, startPoint x: 380, startPoint y: 40, endPoint x: 90, endPoint y: 47, distance: 289.9
click at [90, 47] on div "WM-TV-Top-20-Most-Confrontational-Moments-in-Television_K9B3K7 Content Duration…" at bounding box center [515, 361] width 869 height 672
copy span "WM-TV-Top-20-Most-Confrontational-Moments-in-Television_K9B3K7"
click at [116, 61] on div "Episode Details" at bounding box center [120, 68] width 67 height 22
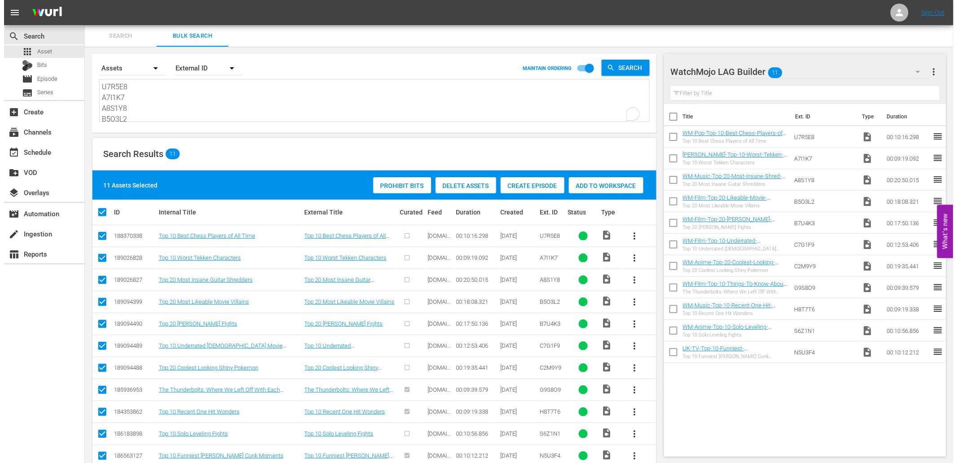
scroll to position [76, 0]
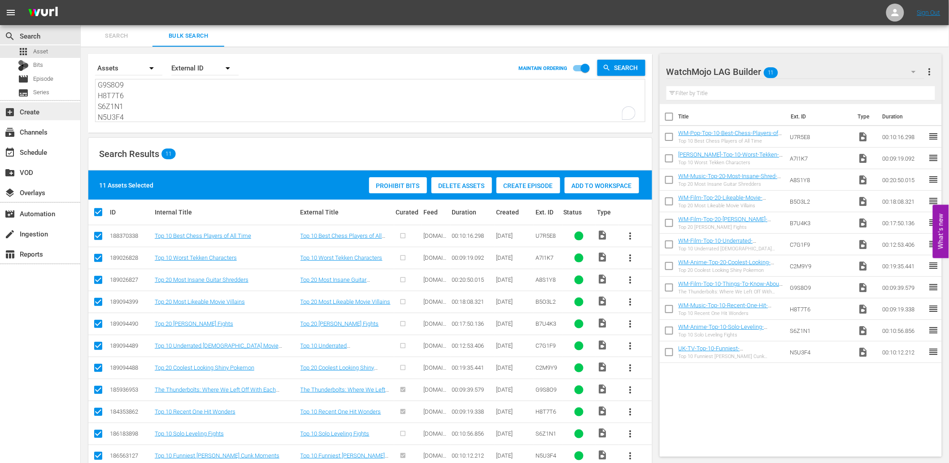
click at [28, 110] on div "add_box Create" at bounding box center [25, 110] width 50 height 8
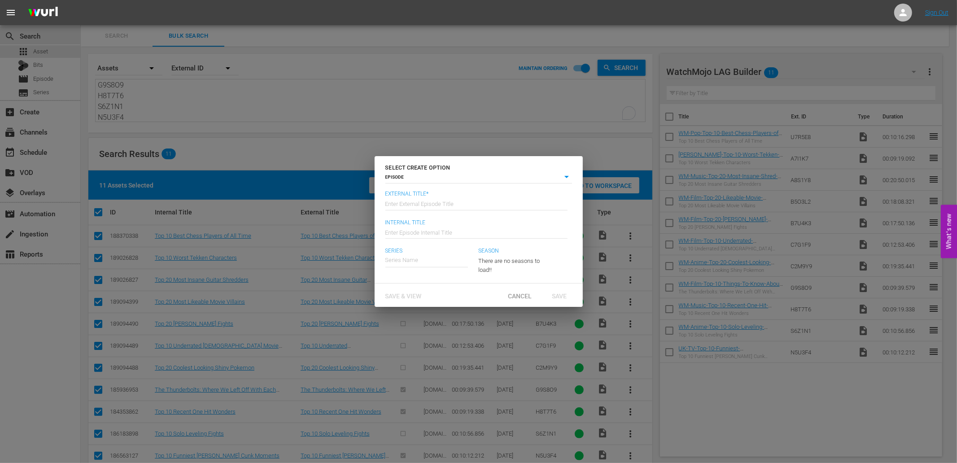
click at [504, 291] on div "Cancel" at bounding box center [519, 295] width 39 height 17
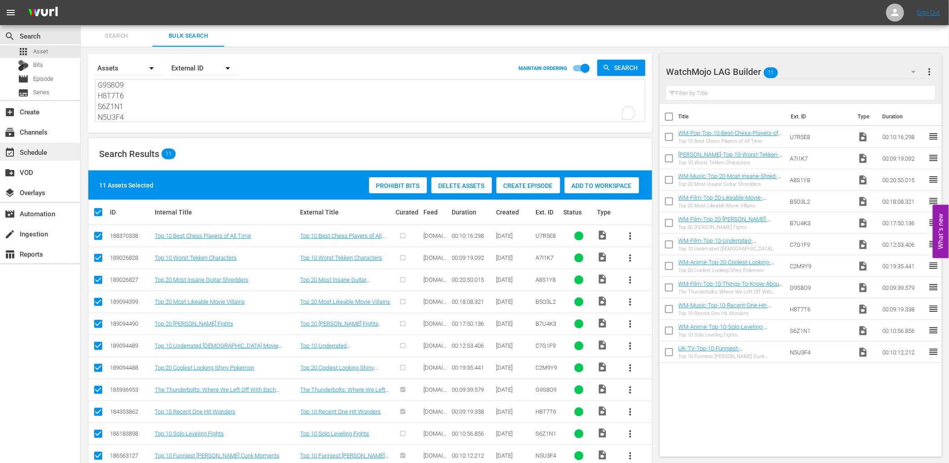
click at [28, 147] on div "event_available Schedule" at bounding box center [25, 151] width 50 height 8
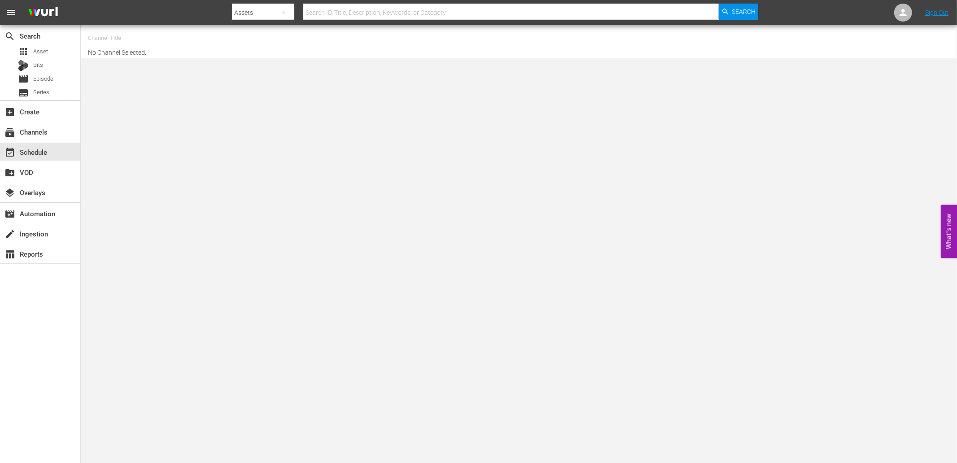
click at [140, 33] on input "text" at bounding box center [145, 38] width 115 height 22
click at [117, 65] on div "WatchMojo (1109 - watchmojo_1)" at bounding box center [211, 63] width 232 height 22
type input "WatchMojo (1109 - watchmojo_1)"
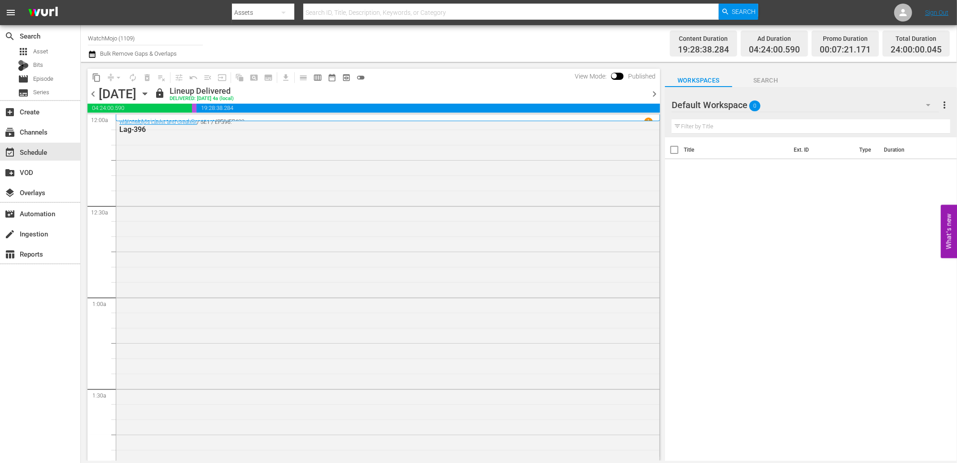
click at [147, 93] on icon "button" at bounding box center [145, 94] width 4 height 2
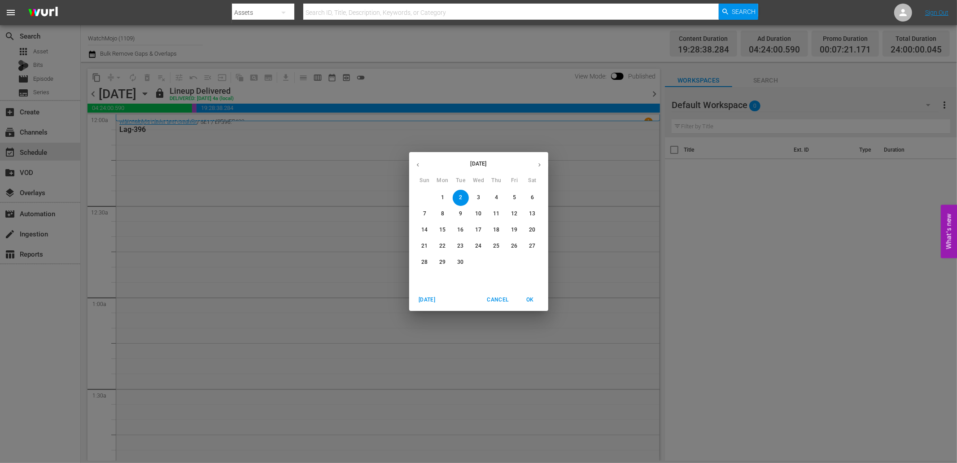
click at [438, 226] on button "15" at bounding box center [443, 230] width 16 height 16
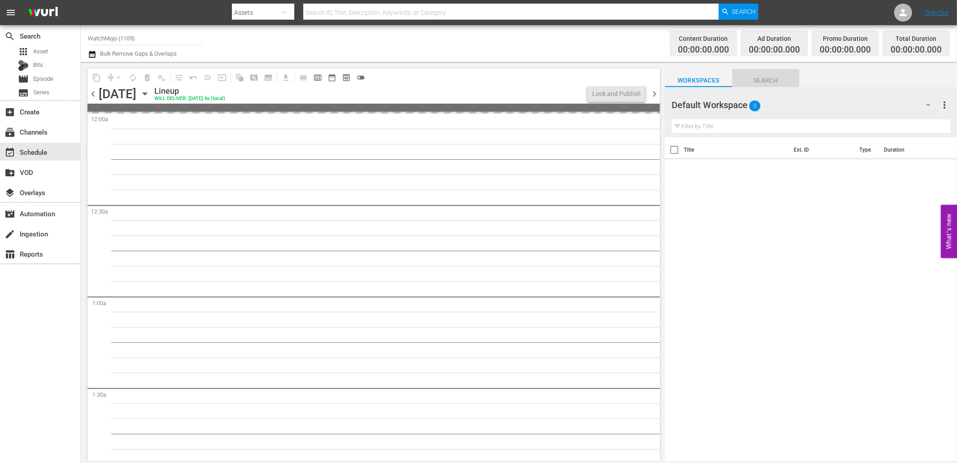
click at [765, 75] on span "Search" at bounding box center [765, 80] width 67 height 11
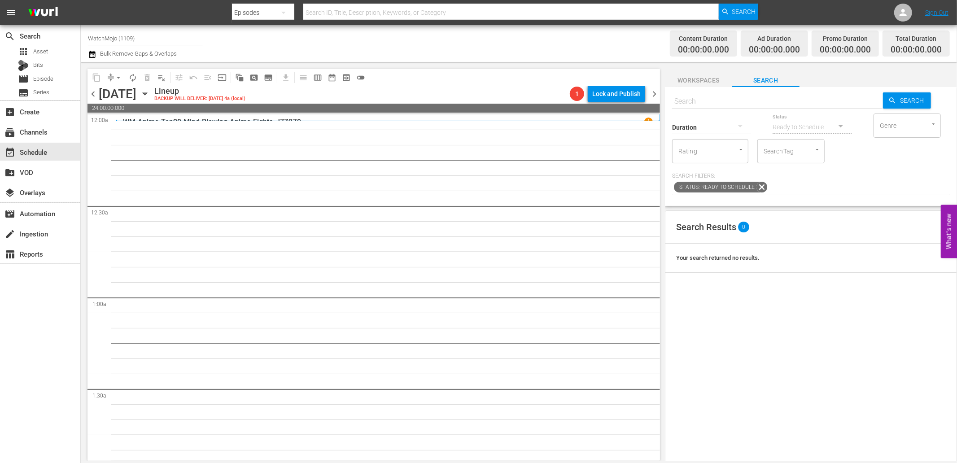
click at [712, 98] on input "text" at bounding box center [777, 102] width 211 height 22
paste input "LAG-390"
type input "LAG-390"
click at [827, 402] on div "Search Results 1 Found 1 episodes sorted by: relevance ID Internal Title sort E…" at bounding box center [811, 397] width 292 height 374
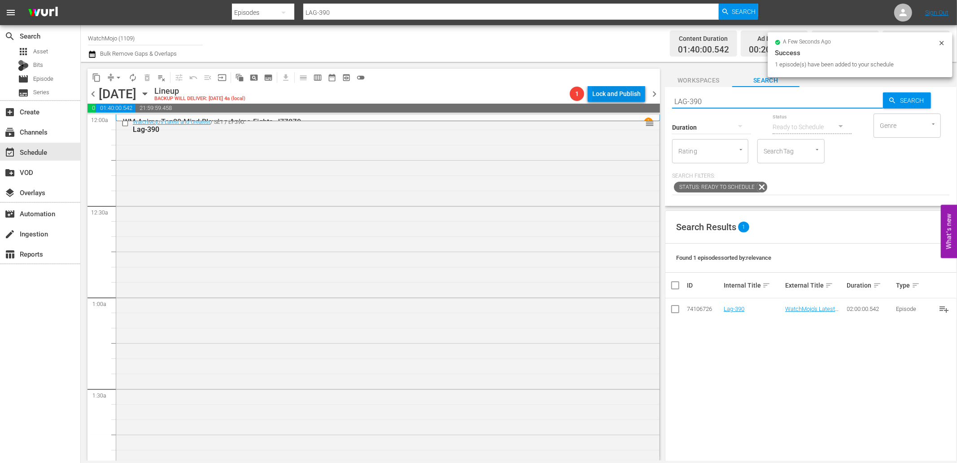
drag, startPoint x: 708, startPoint y: 97, endPoint x: 626, endPoint y: 99, distance: 81.2
click at [626, 99] on div "content_copy compress arrow_drop_down autorenew_outlined delete_forever_outline…" at bounding box center [519, 261] width 876 height 399
paste input "WM-Deep-Dive-Actors-Who-Broke-The-Cast_Dive127_U8C4L3"
type input "WM-Deep-Dive-Actors-Who-Broke-The-Cast_Dive127_U8C4L3"
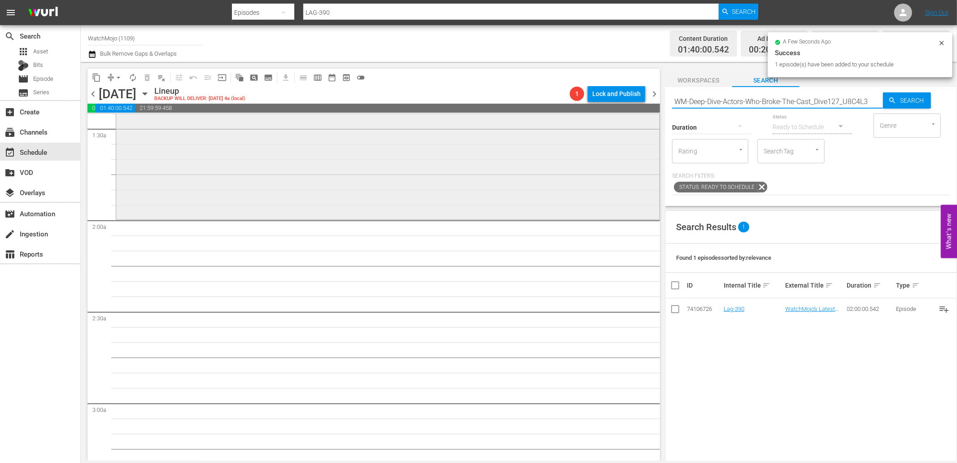
scroll to position [332, 0]
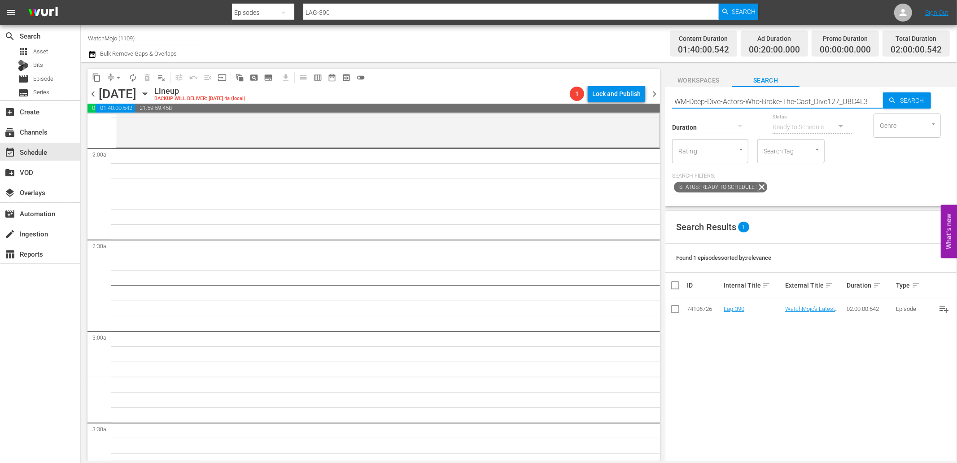
type input "WM-Deep-Dive-Actors-Who-Broke-The-Cast_Dive127_U8C4L3"
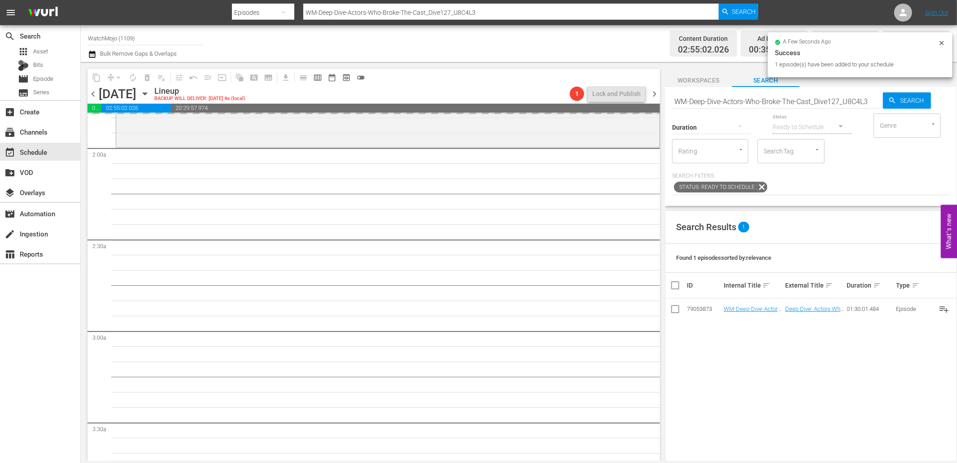
click at [827, 104] on input "WM-Deep-Dive-Actors-Who-Broke-The-Cast_Dive127_U8C4L3" at bounding box center [777, 102] width 211 height 22
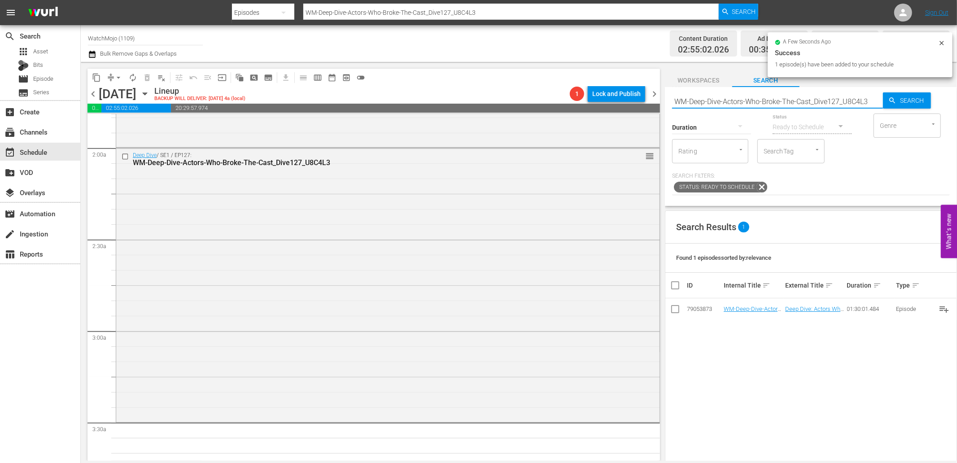
paste input "LAG-422"
type input "LAG-422"
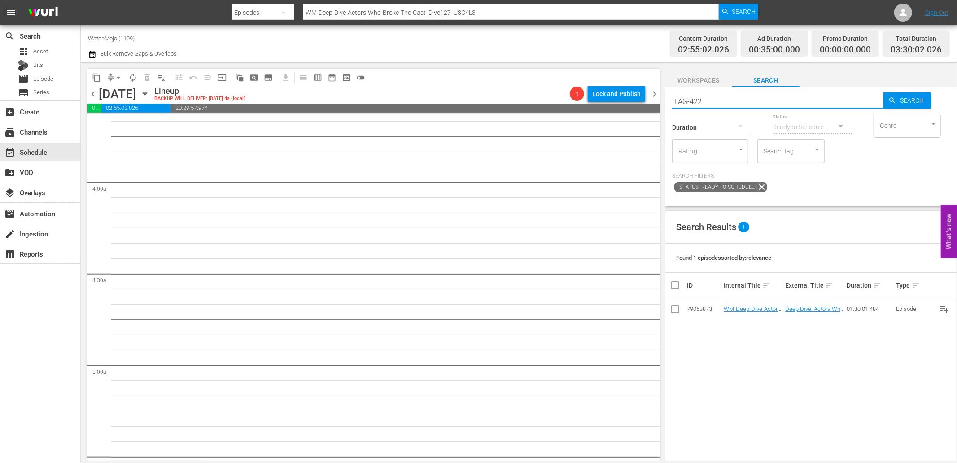
type input "LAG-422"
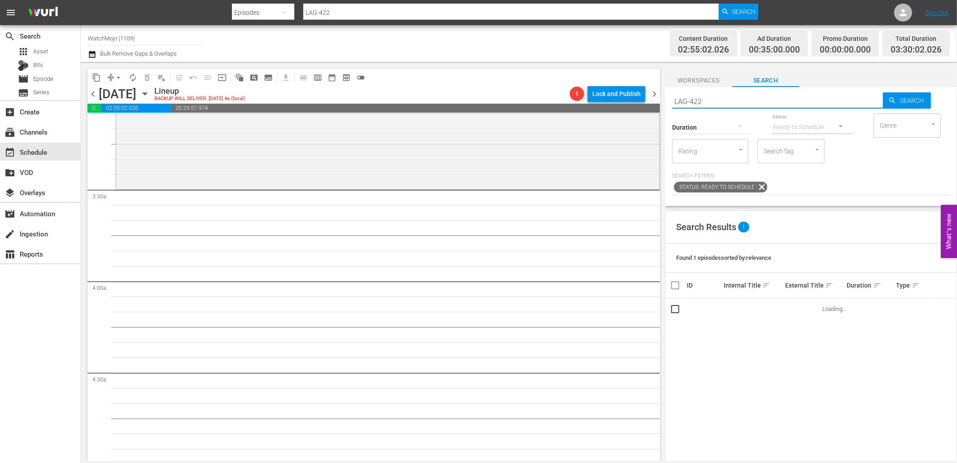
scroll to position [564, 0]
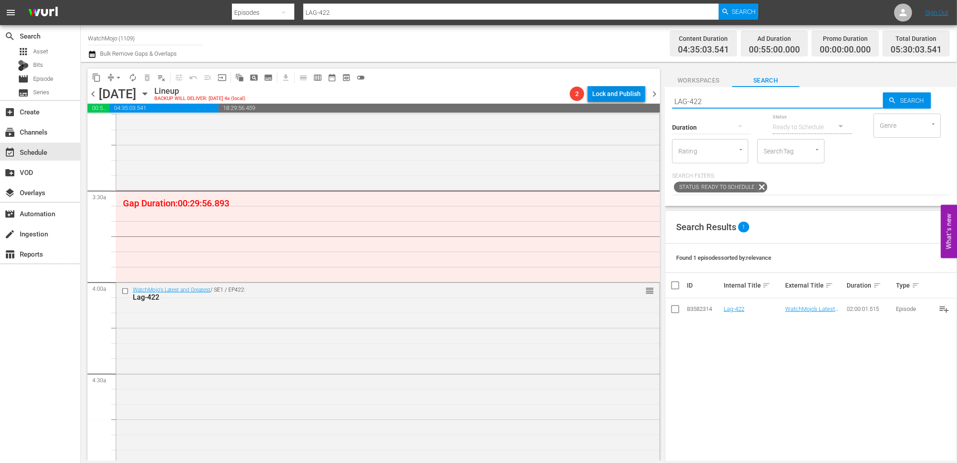
drag, startPoint x: 755, startPoint y: 100, endPoint x: 620, endPoint y: 91, distance: 134.9
click at [620, 91] on div "content_copy compress arrow_drop_down autorenew_outlined delete_forever_outline…" at bounding box center [519, 261] width 876 height 399
paste input "WM-TV-Top-20-Most-Confrontational-Moments-in-Television_K9B3K7"
type input "WM-TV-Top-20-Most-Confrontational-Moments-in-Television_K9B3K7"
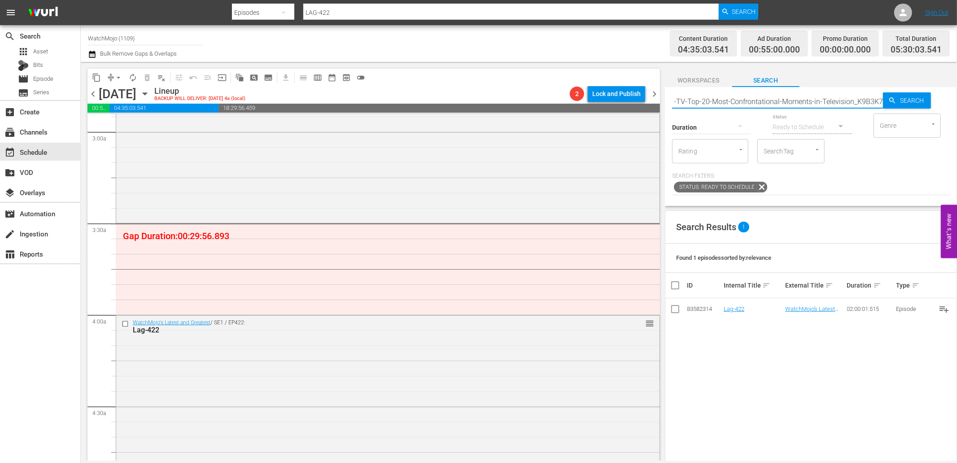
type input "WM-TV-Top-20-Most-Confrontational-Moments-in-Television_K9B3K7"
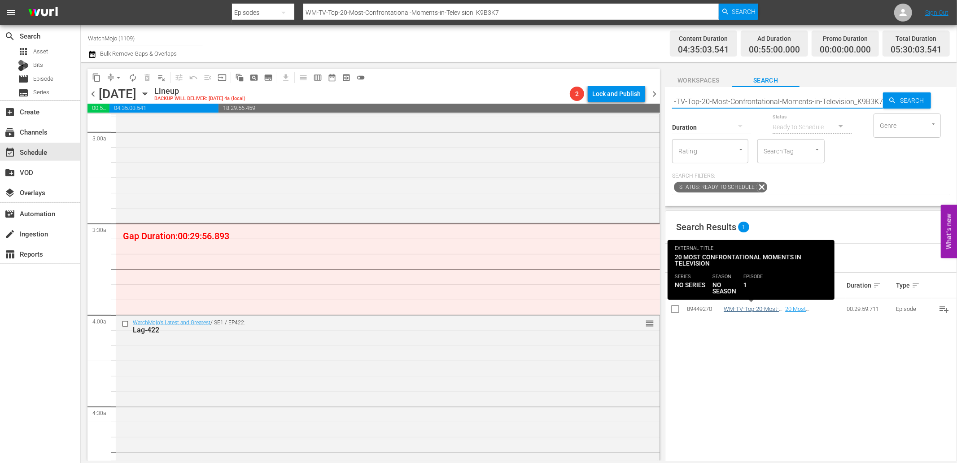
type input "WM-TV-Top-20-Most-Confrontational-Moments-in-Television_K9B3K7"
